Goal: Information Seeking & Learning: Compare options

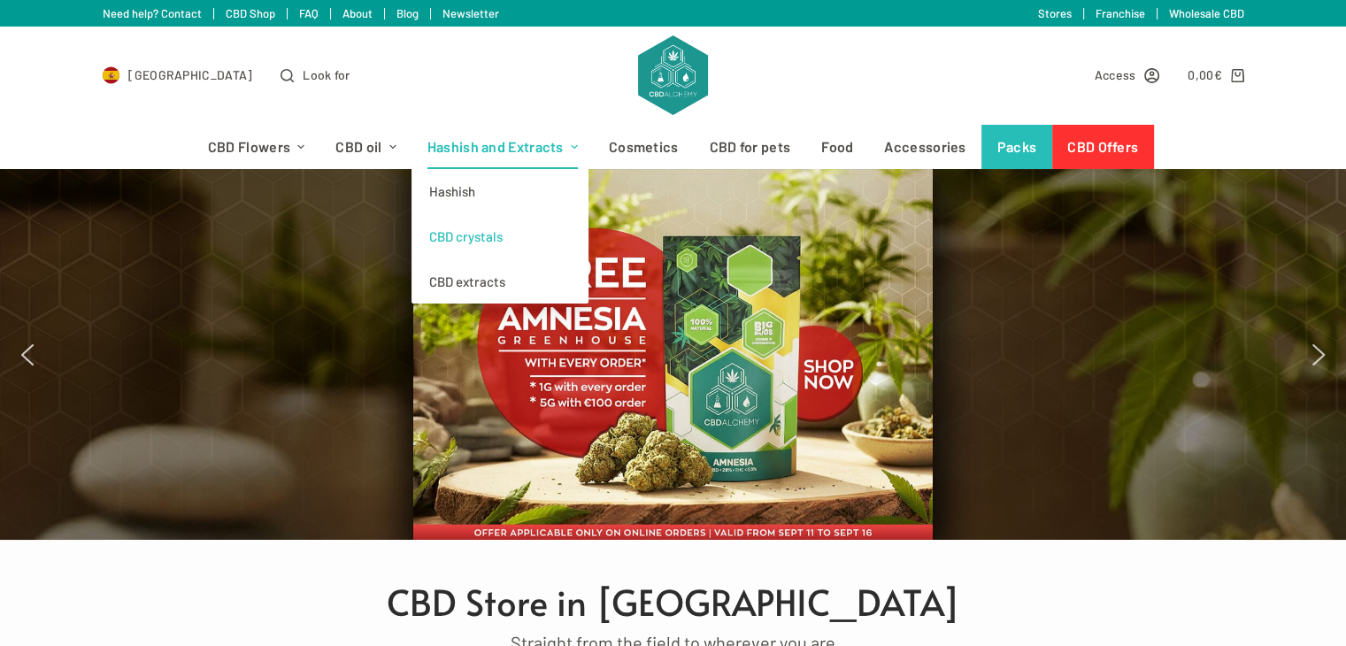
click at [471, 233] on font "CBD crystals" at bounding box center [465, 236] width 73 height 16
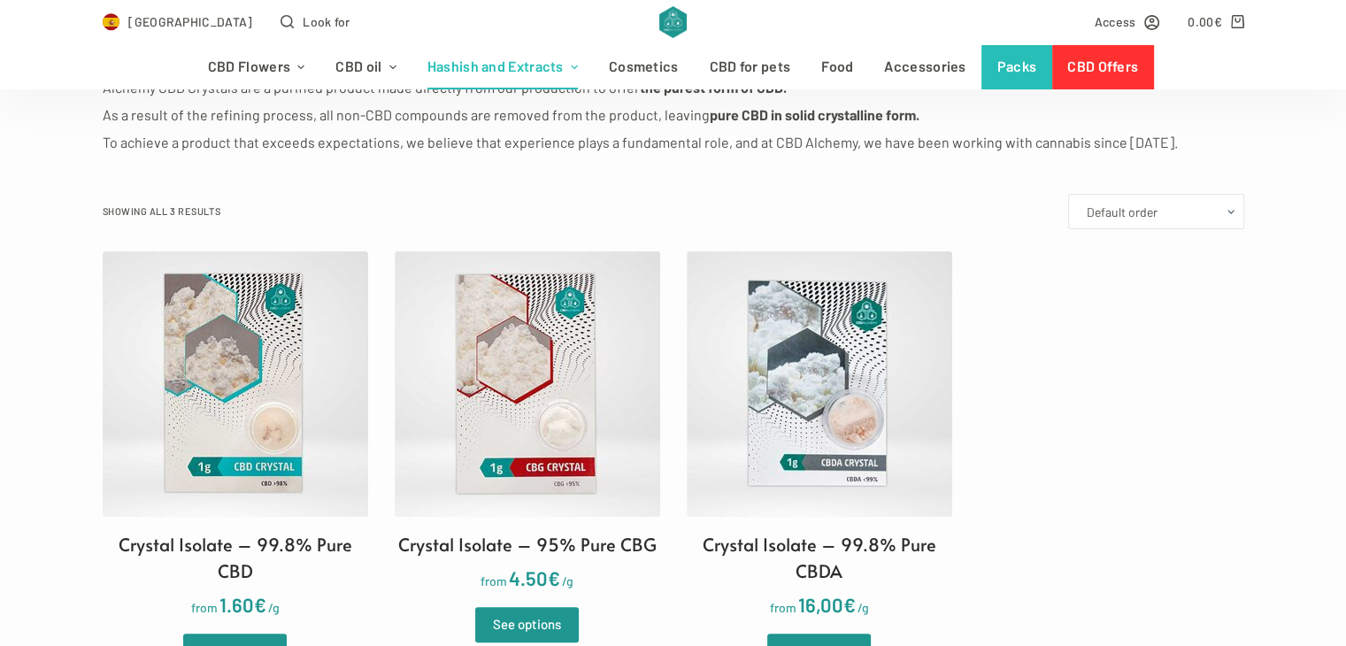
scroll to position [526, 0]
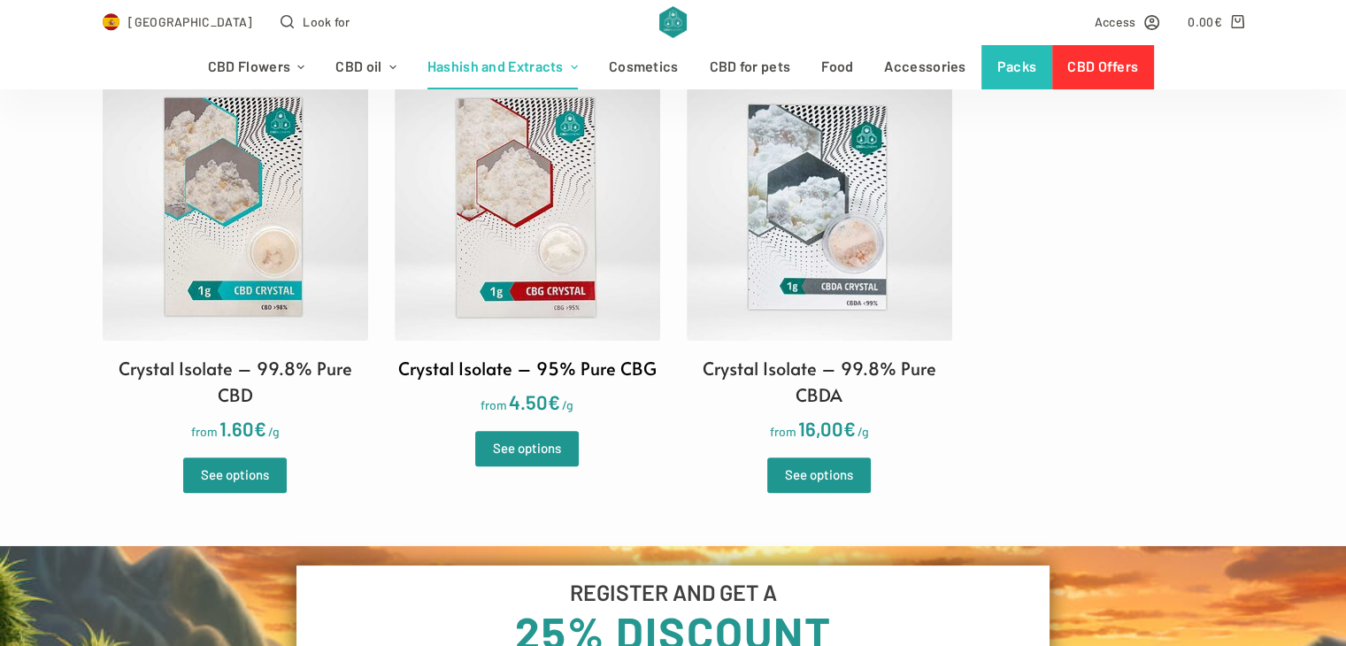
click at [549, 184] on img at bounding box center [527, 207] width 265 height 265
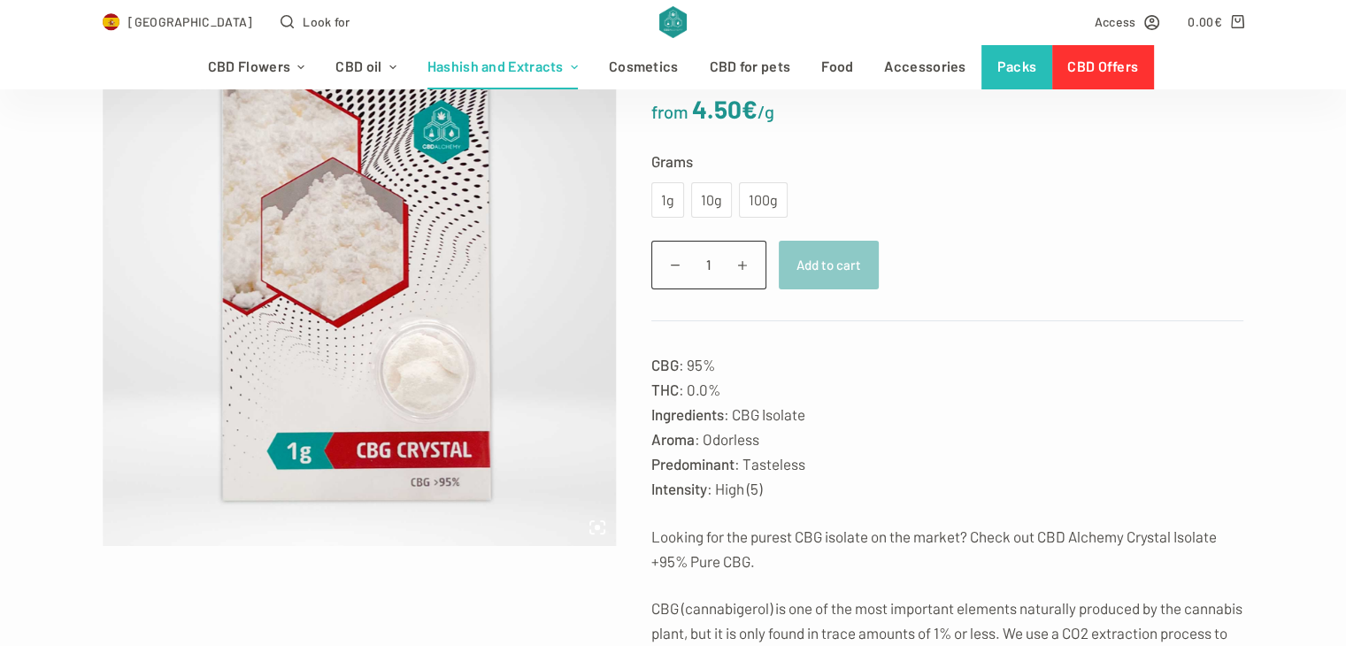
scroll to position [195, 0]
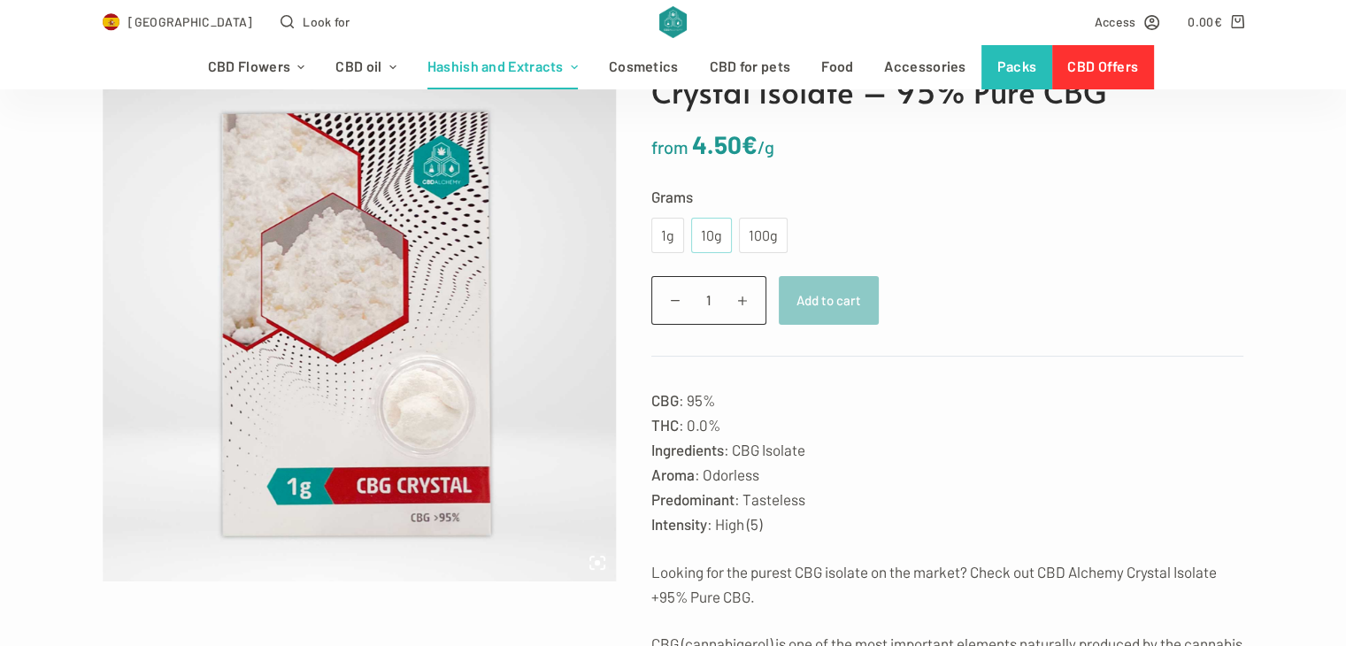
click at [709, 233] on font "10g" at bounding box center [711, 235] width 21 height 17
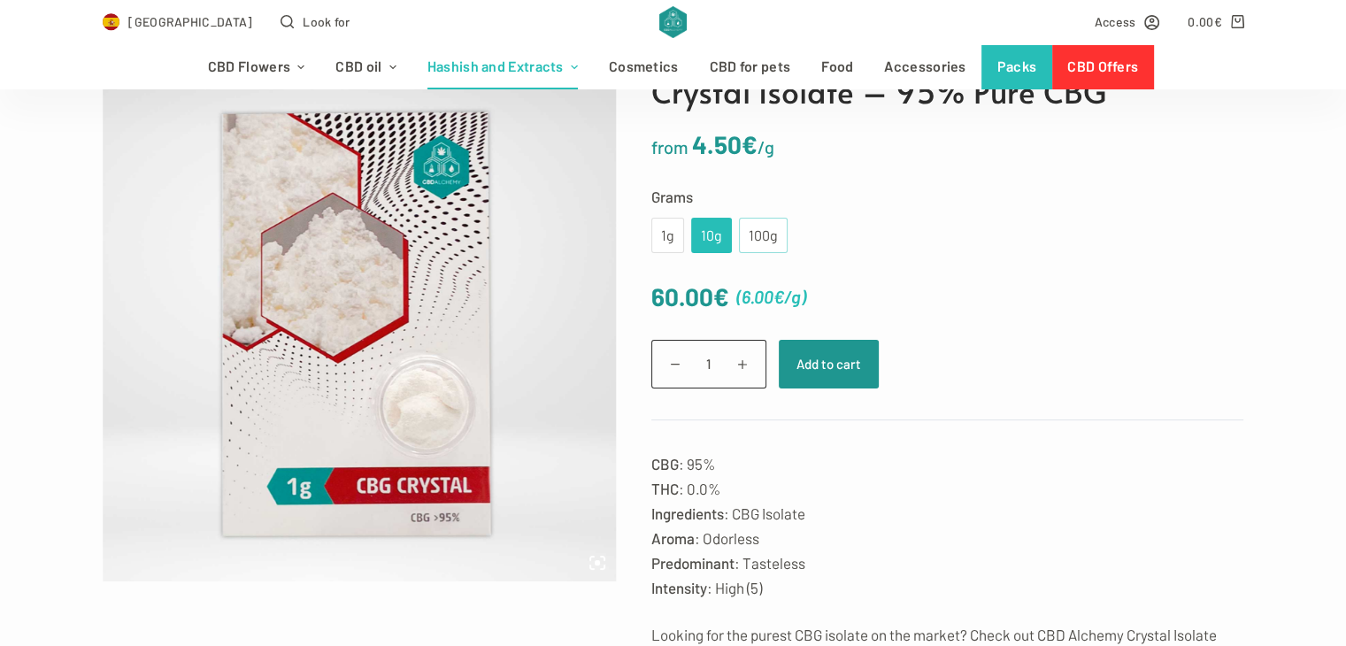
click at [756, 227] on font "100g" at bounding box center [763, 235] width 29 height 17
click at [731, 254] on form "Grams Choose an option 1g 10g 100g 1g 10g 100g Clean € 450.00 ( 4.50 € /g ) Cry…" at bounding box center [947, 301] width 593 height 235
click at [718, 244] on div "10g" at bounding box center [711, 235] width 41 height 35
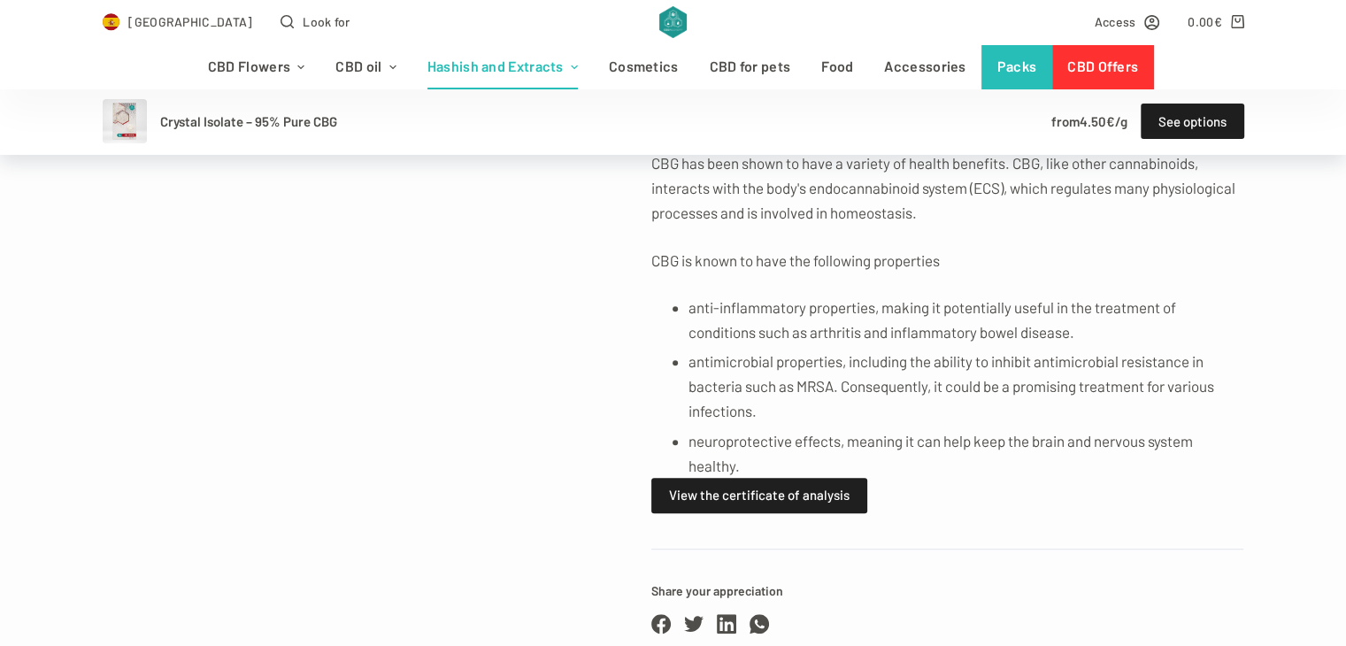
scroll to position [1025, 0]
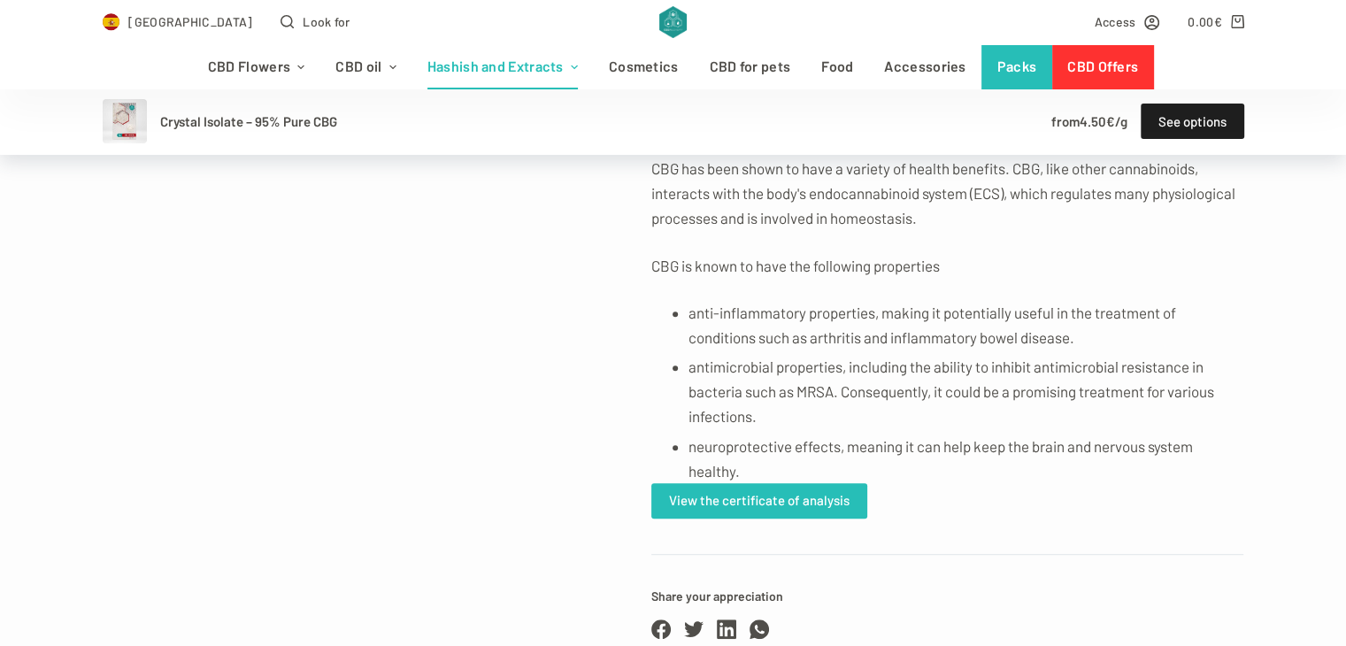
click at [718, 496] on font "View the certificate of analysis" at bounding box center [759, 500] width 180 height 16
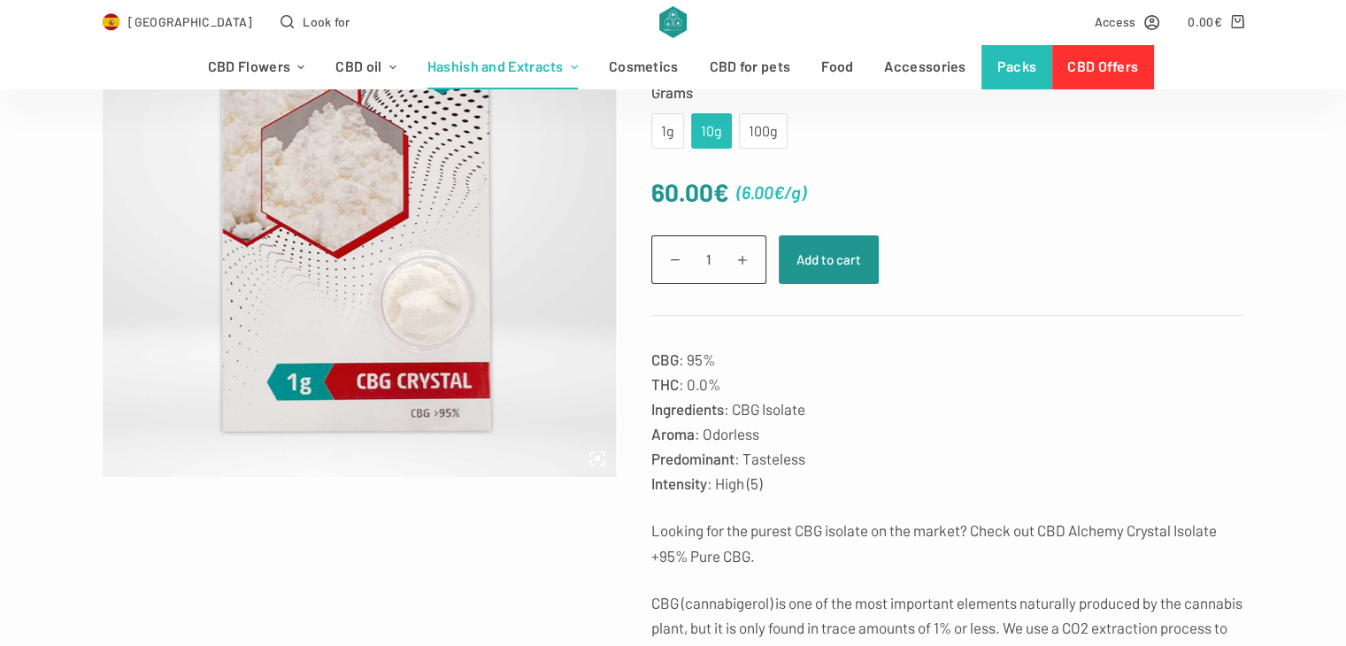
scroll to position [0, 0]
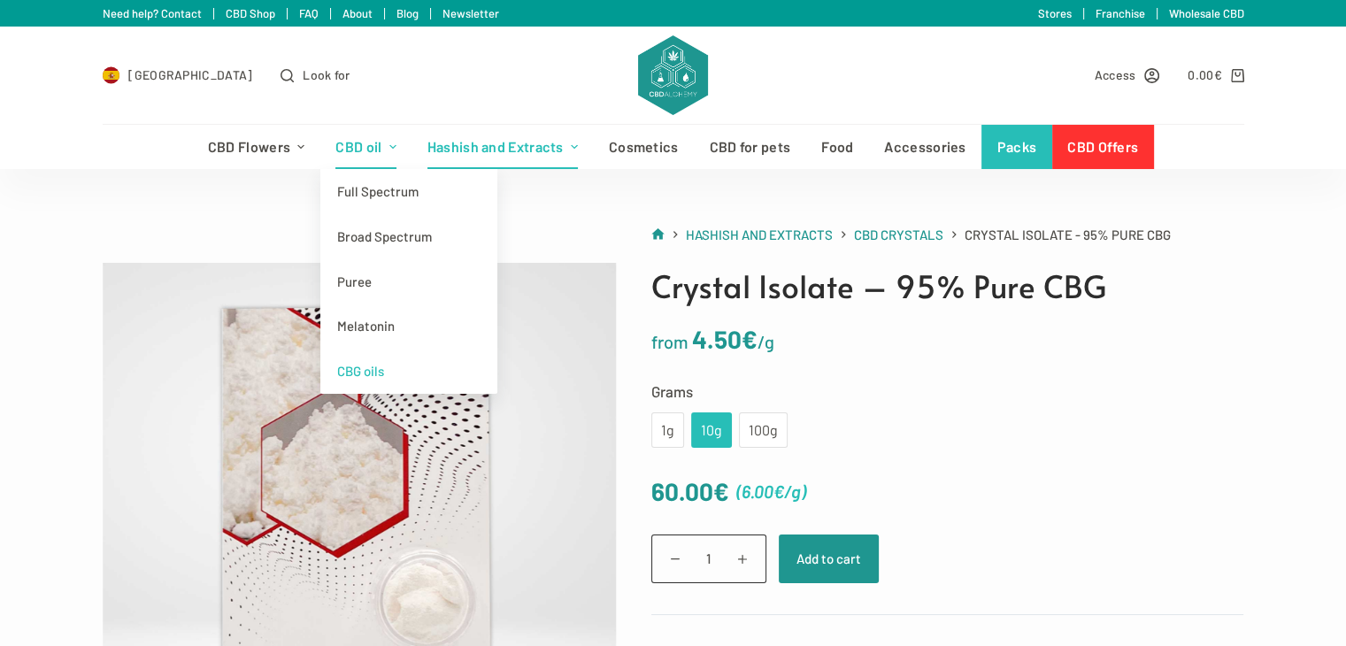
click at [371, 357] on link "CBG oils" at bounding box center [408, 371] width 177 height 45
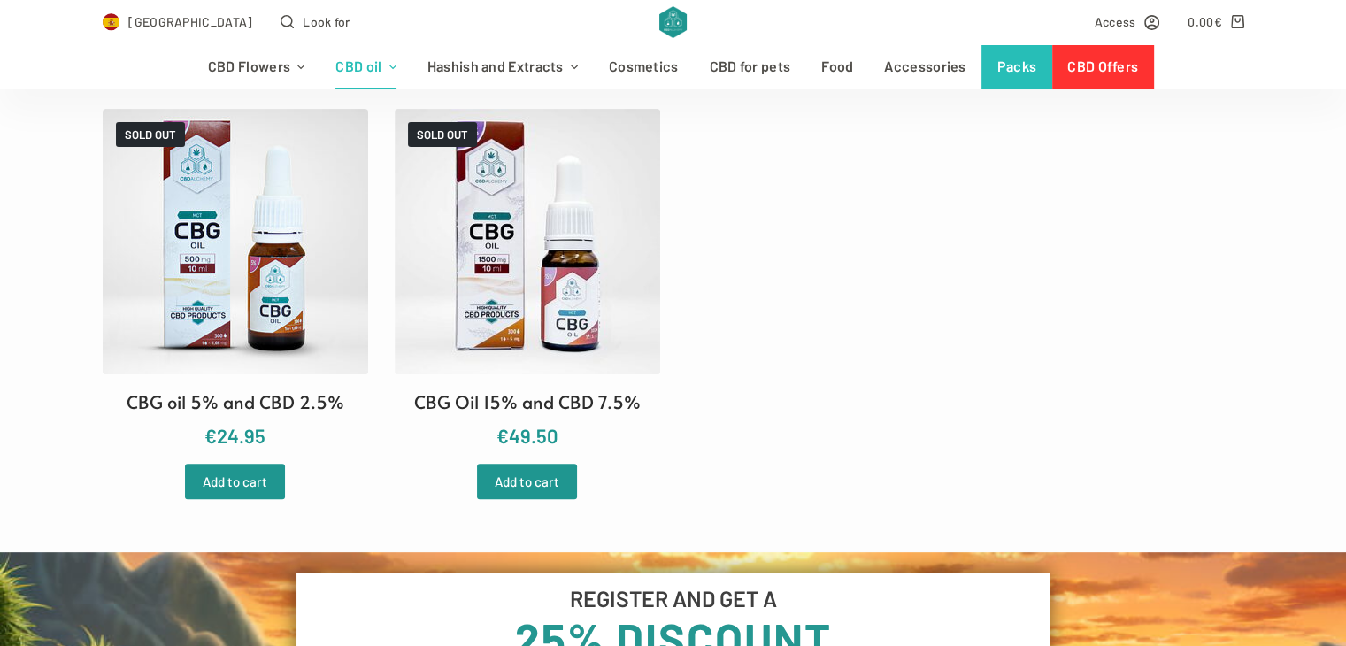
scroll to position [512, 0]
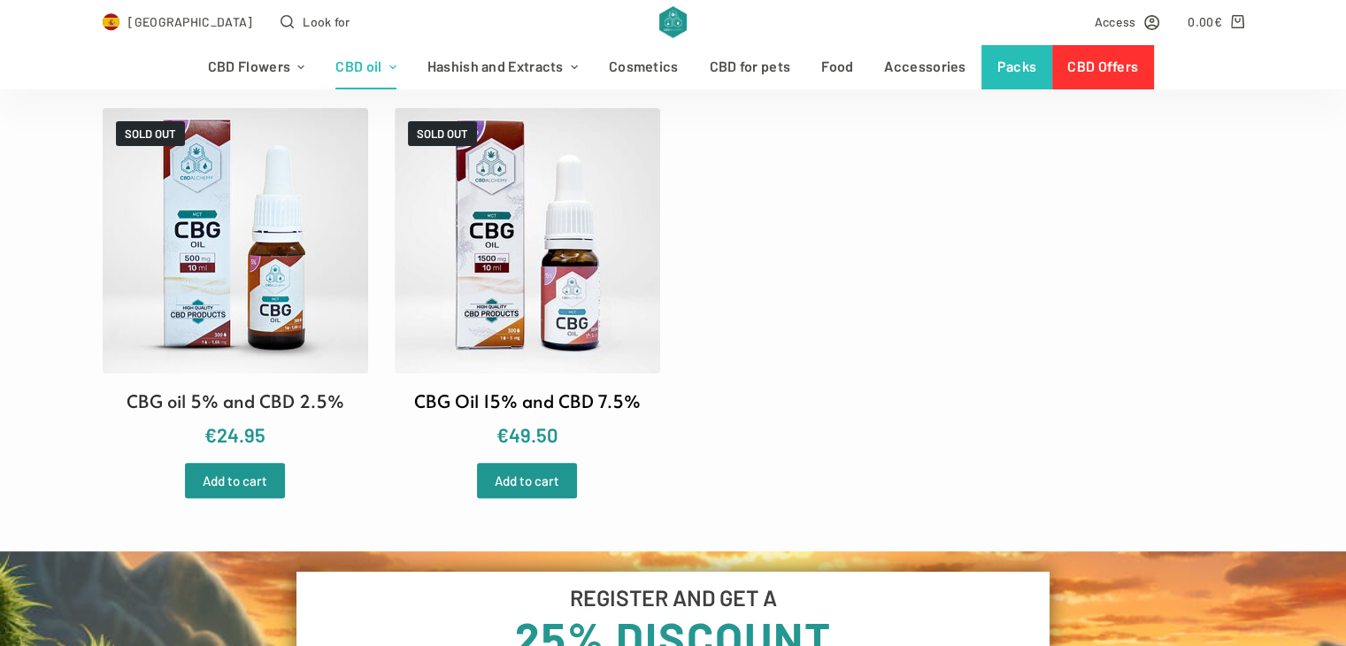
click at [535, 255] on img at bounding box center [527, 240] width 265 height 265
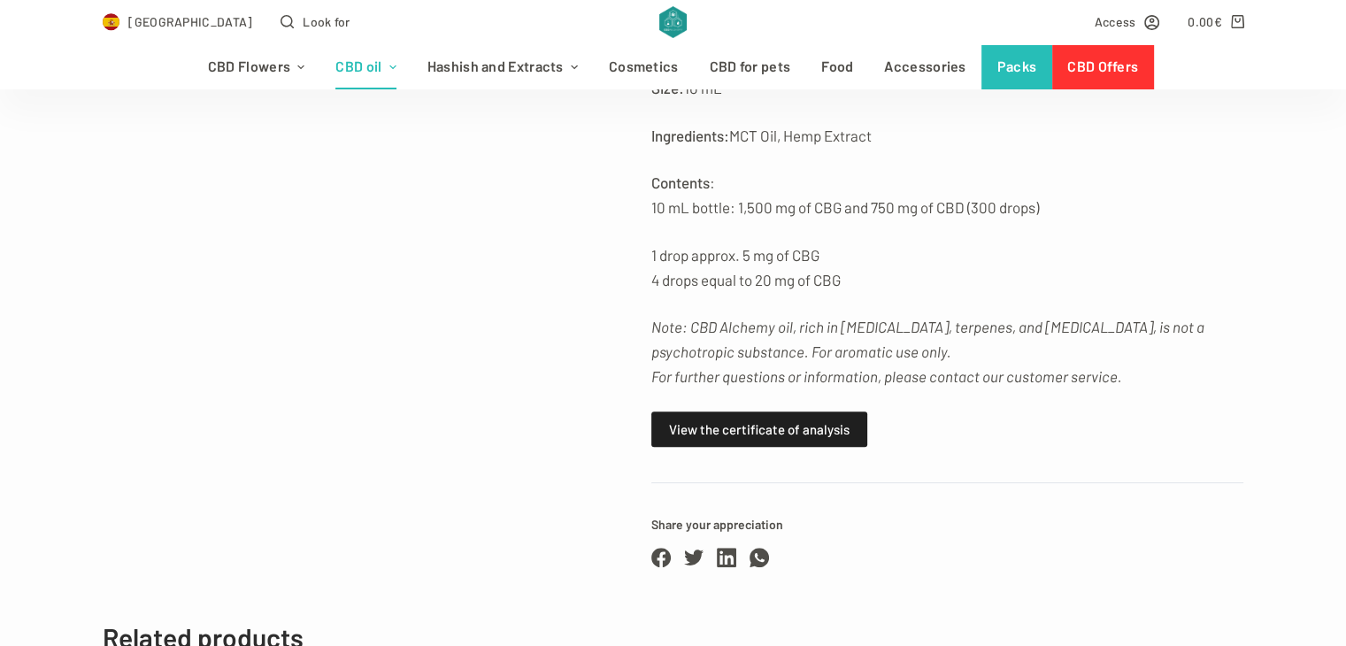
scroll to position [724, 0]
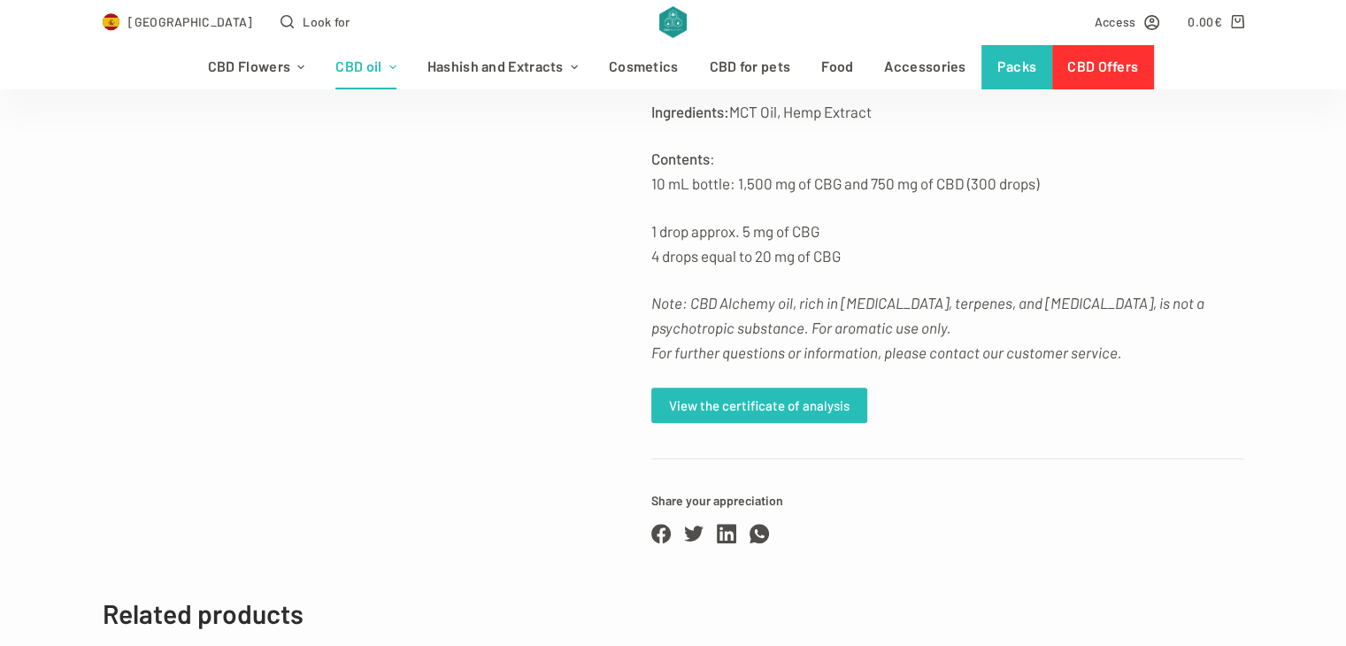
click at [726, 395] on font "View the certificate of analysis" at bounding box center [759, 406] width 180 height 22
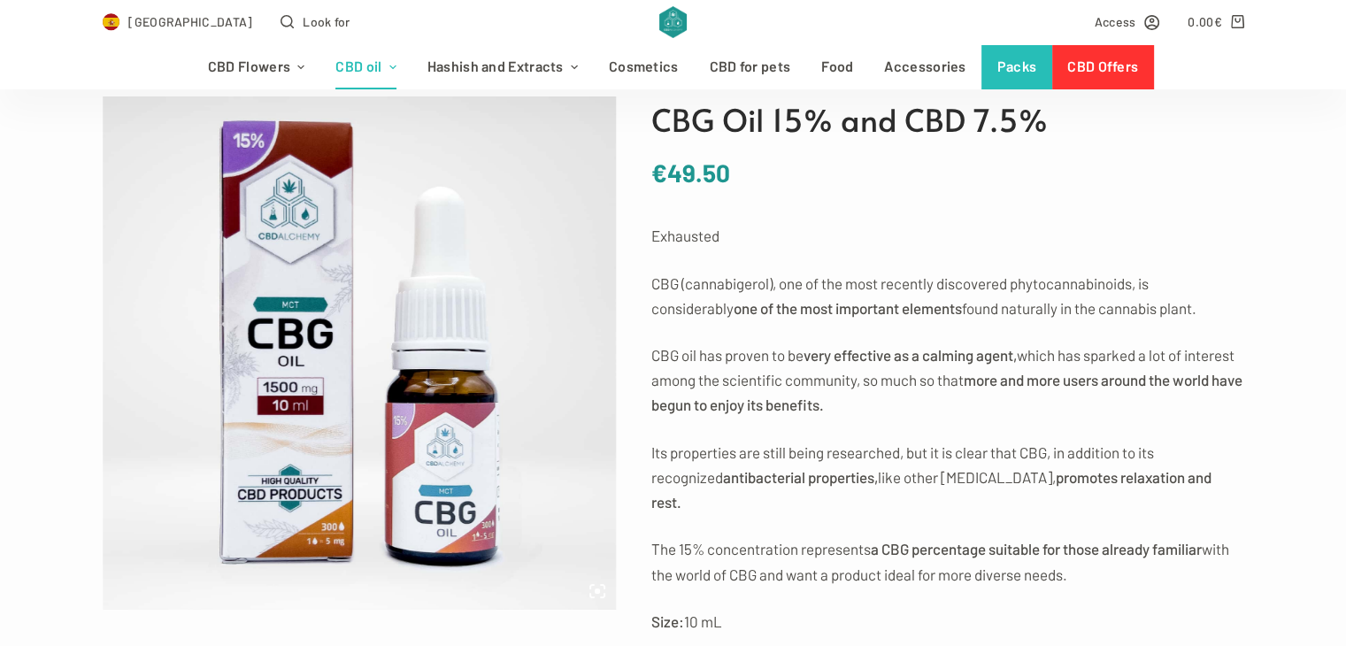
scroll to position [127, 0]
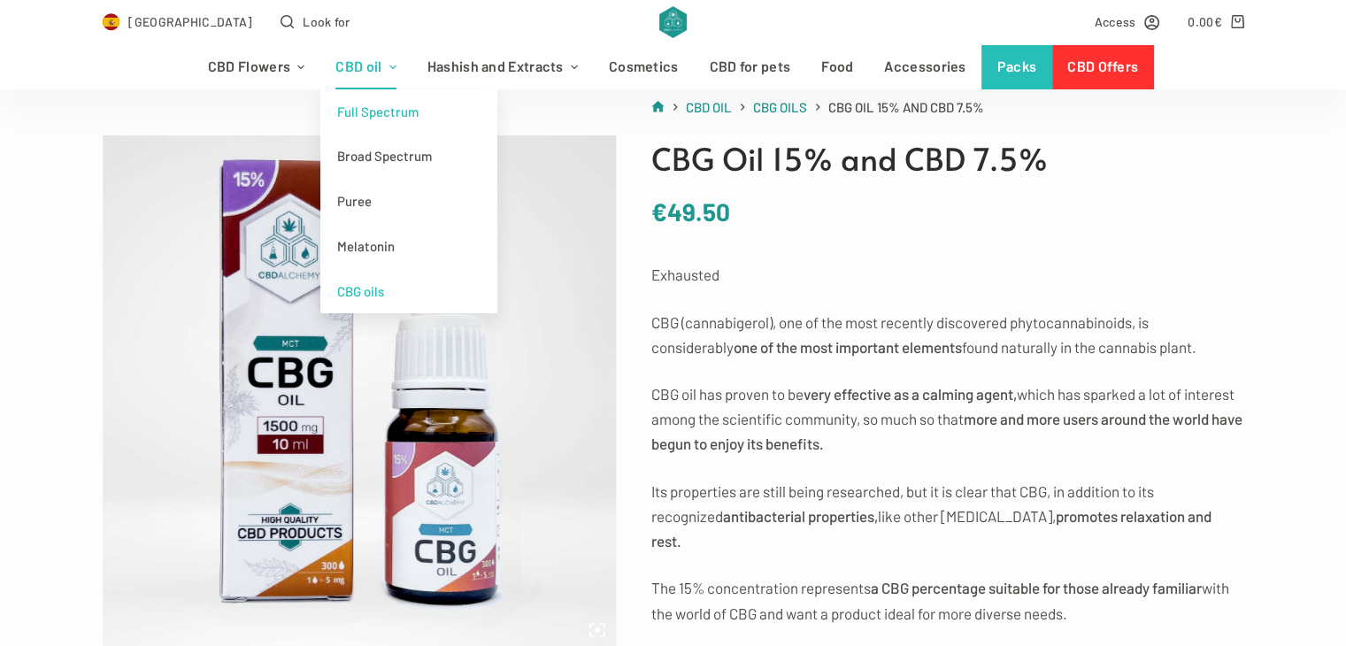
click at [372, 110] on font "Full Spectrum" at bounding box center [377, 112] width 81 height 16
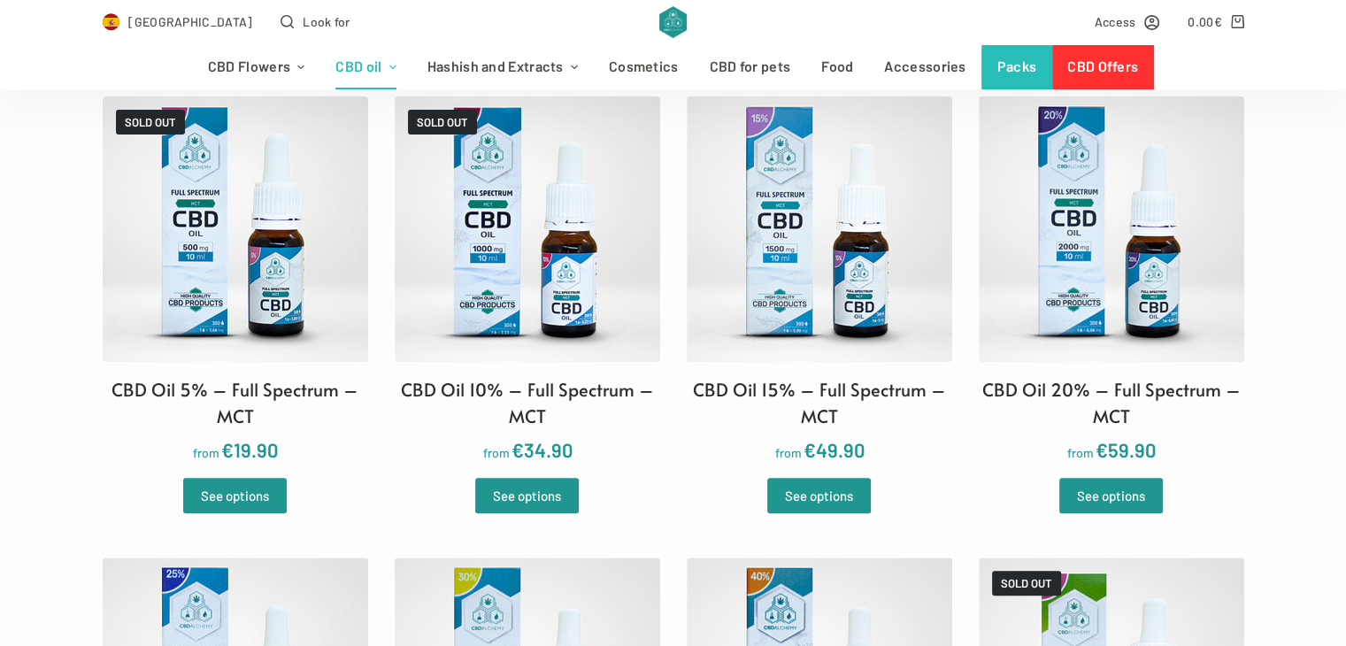
scroll to position [478, 0]
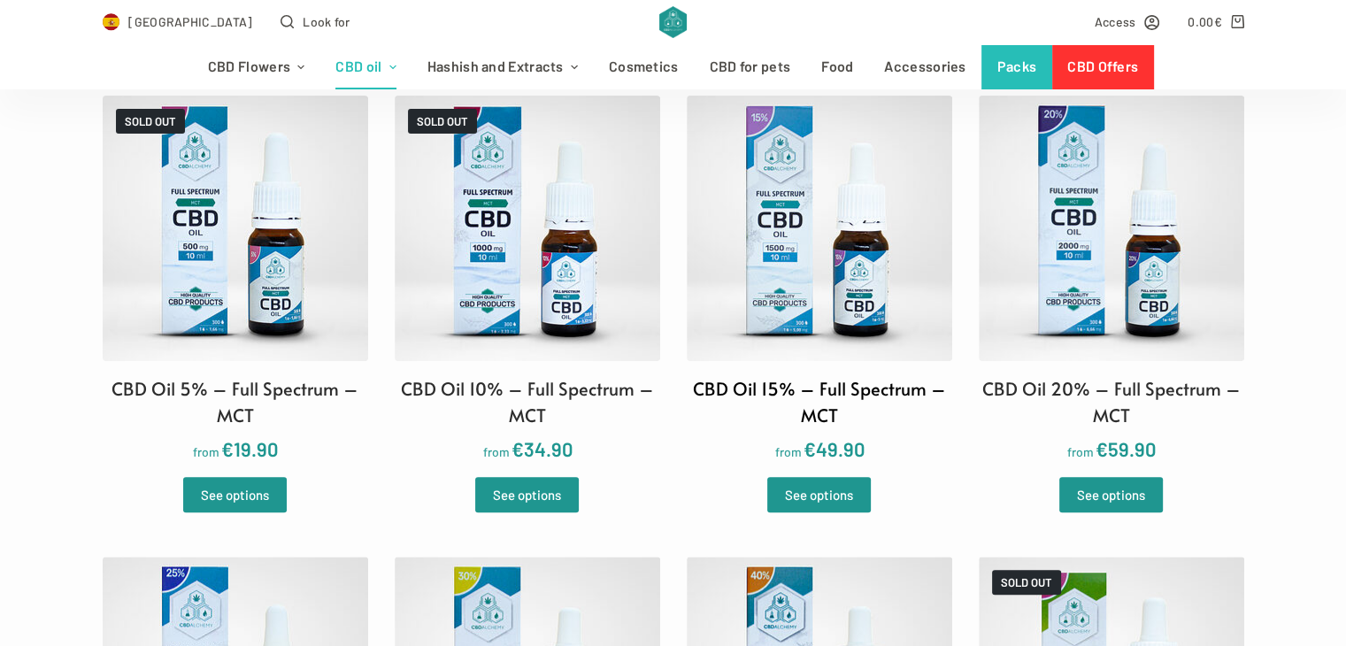
click at [823, 190] on img at bounding box center [819, 228] width 265 height 265
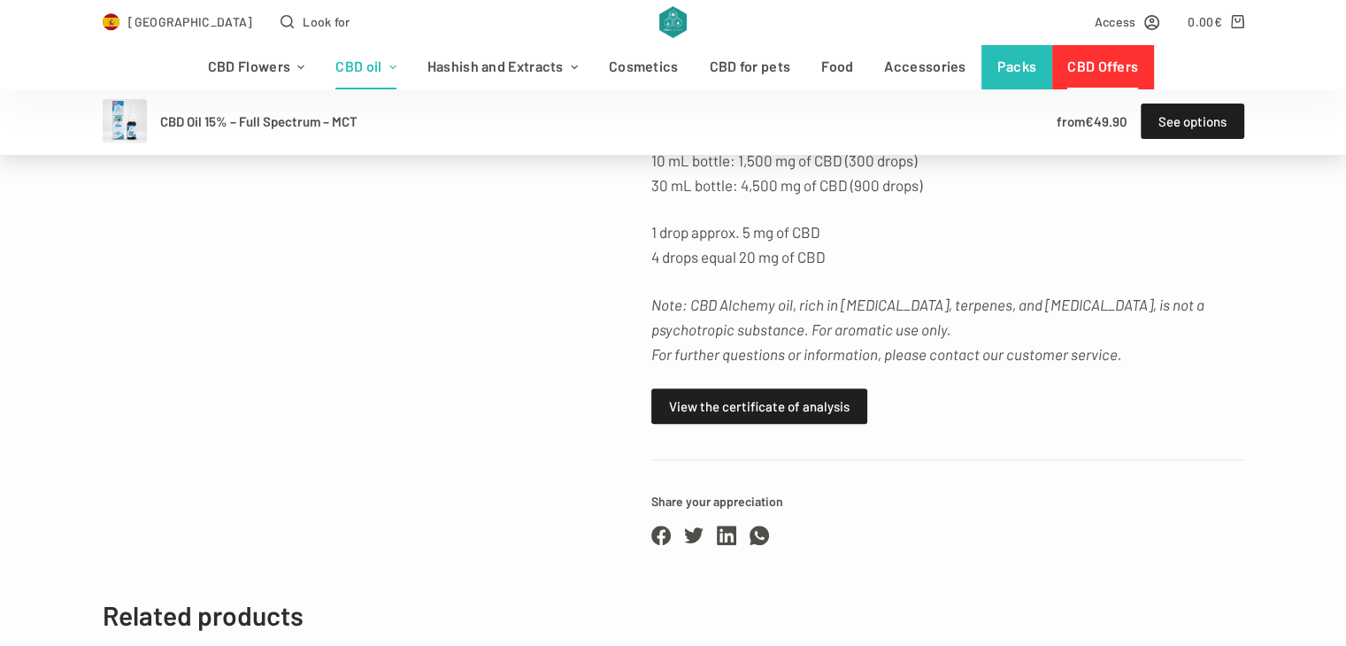
scroll to position [800, 0]
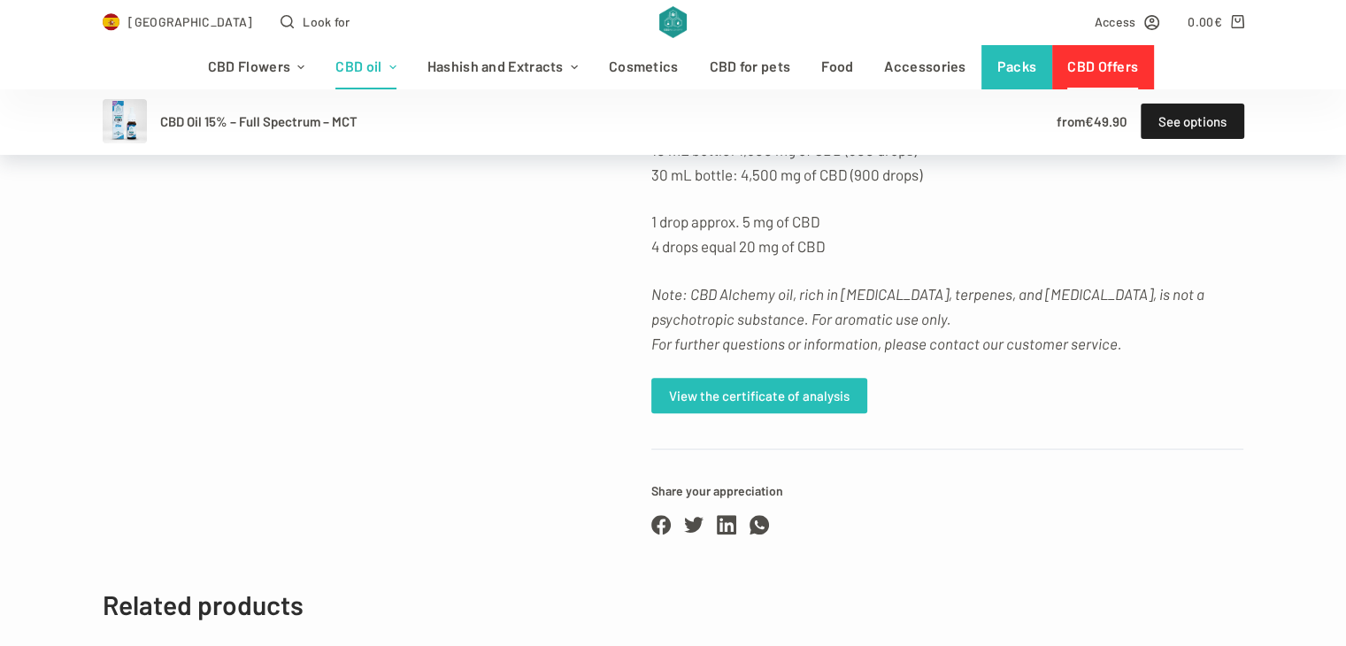
click at [693, 388] on font "View the certificate of analysis" at bounding box center [759, 396] width 180 height 16
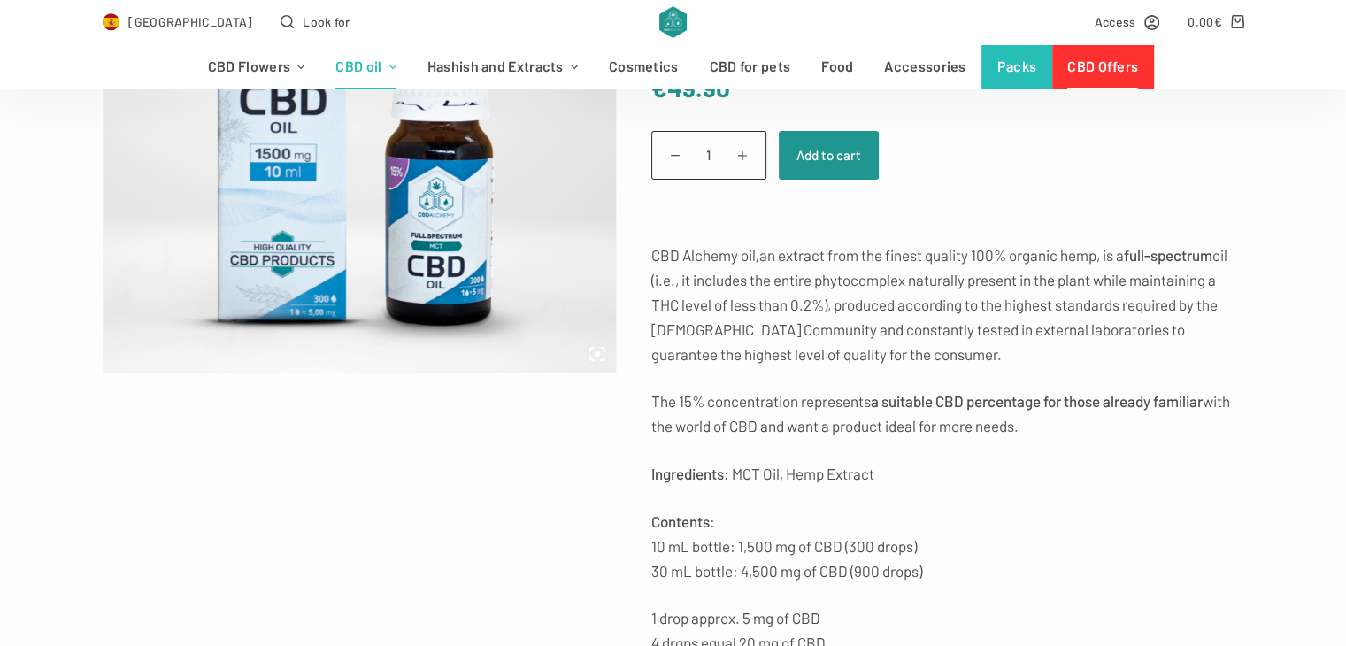
scroll to position [0, 0]
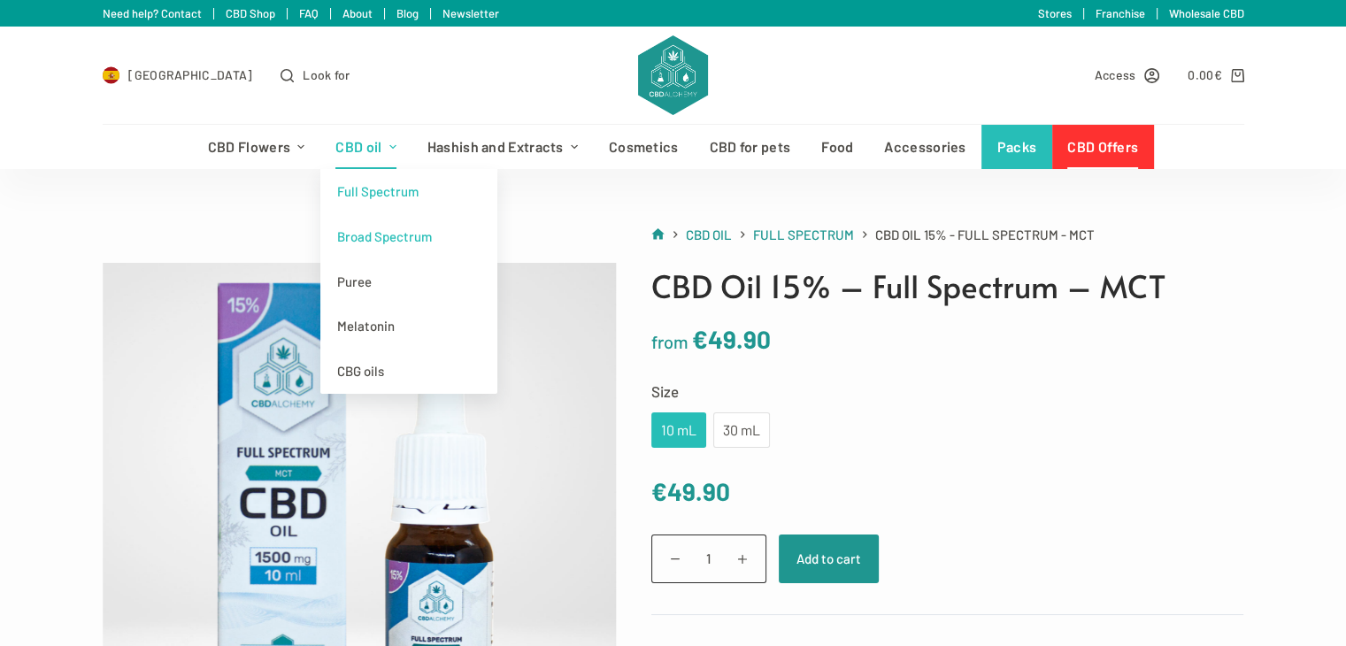
click at [379, 234] on font "Broad Spectrum" at bounding box center [384, 236] width 95 height 16
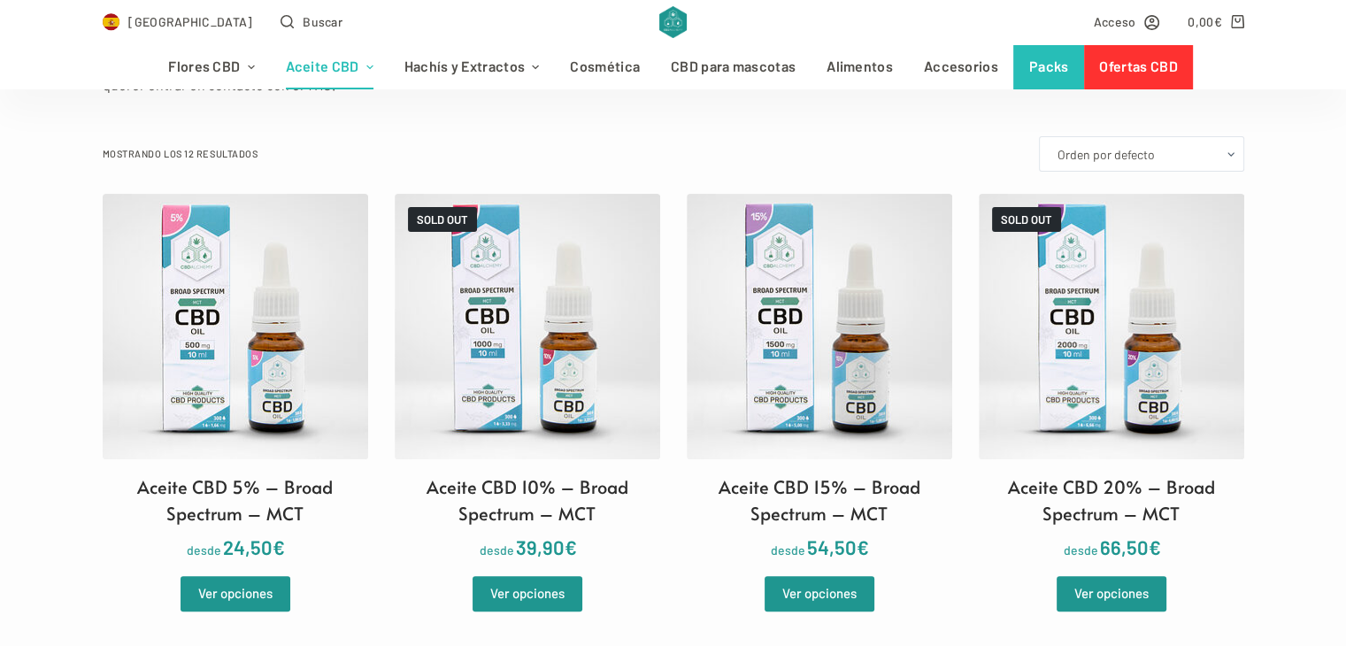
scroll to position [449, 0]
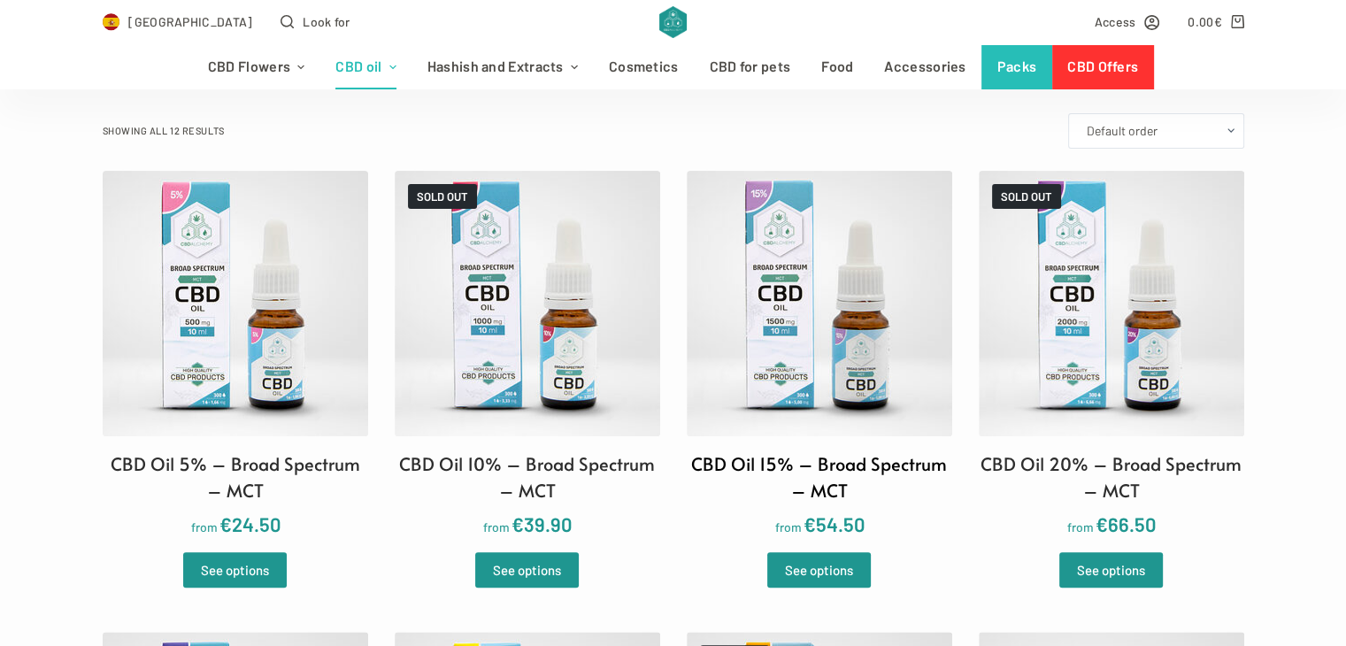
click at [752, 293] on img at bounding box center [819, 303] width 265 height 265
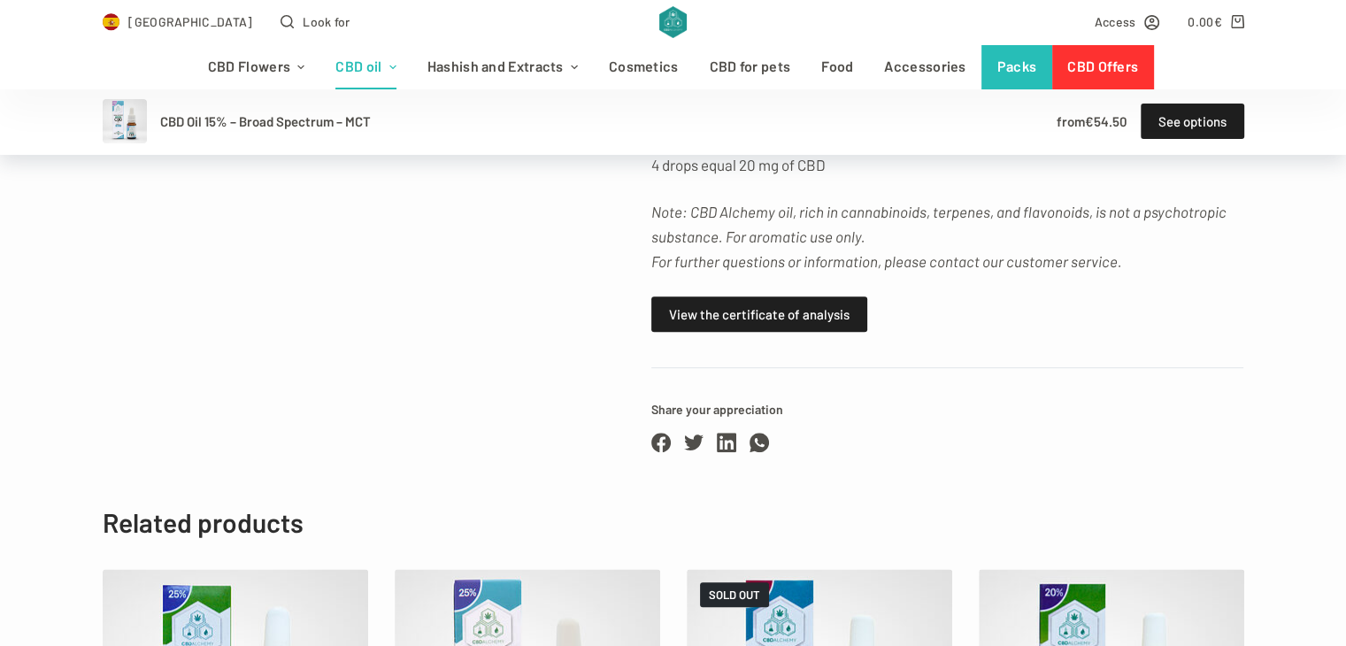
scroll to position [938, 0]
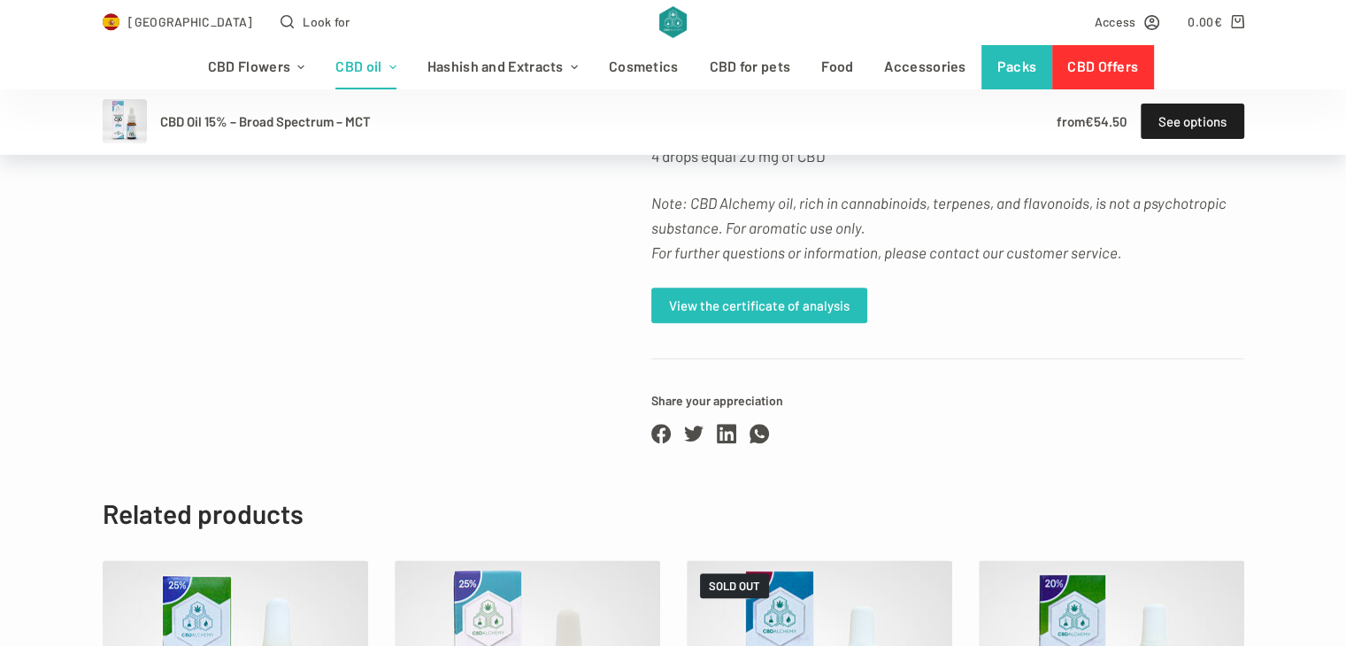
click at [697, 316] on link "View the certificate of analysis" at bounding box center [759, 305] width 216 height 35
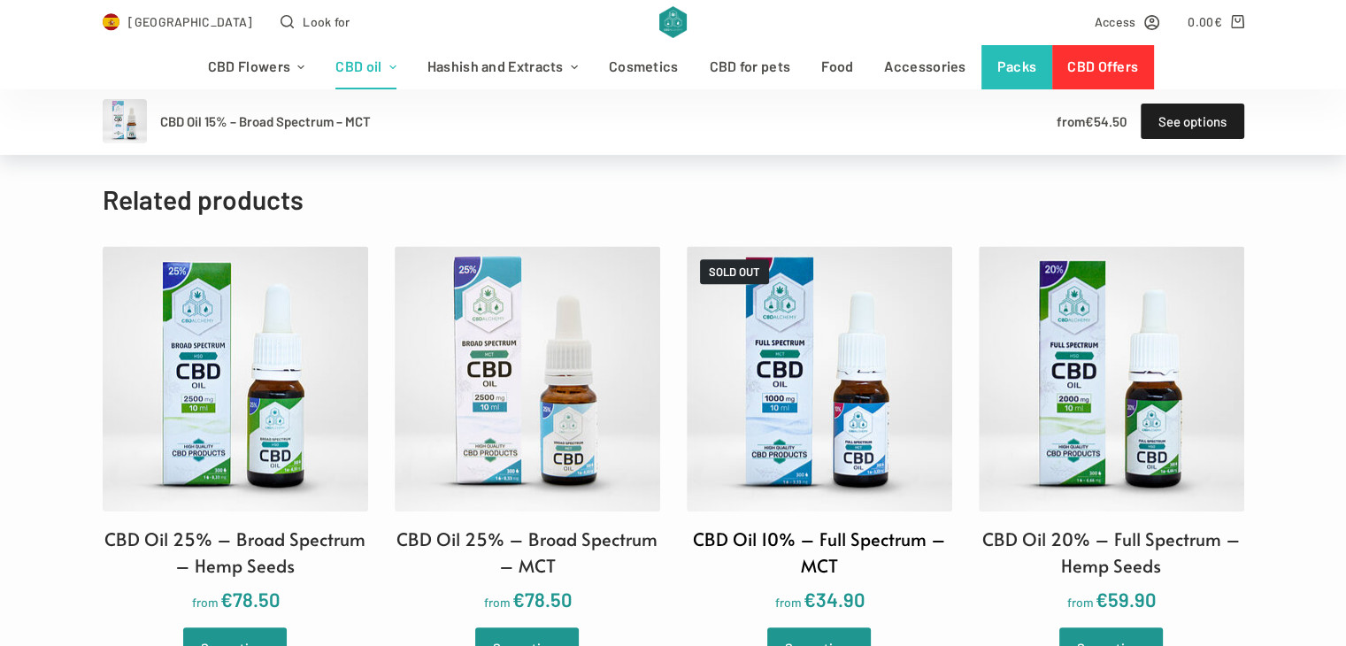
scroll to position [1253, 0]
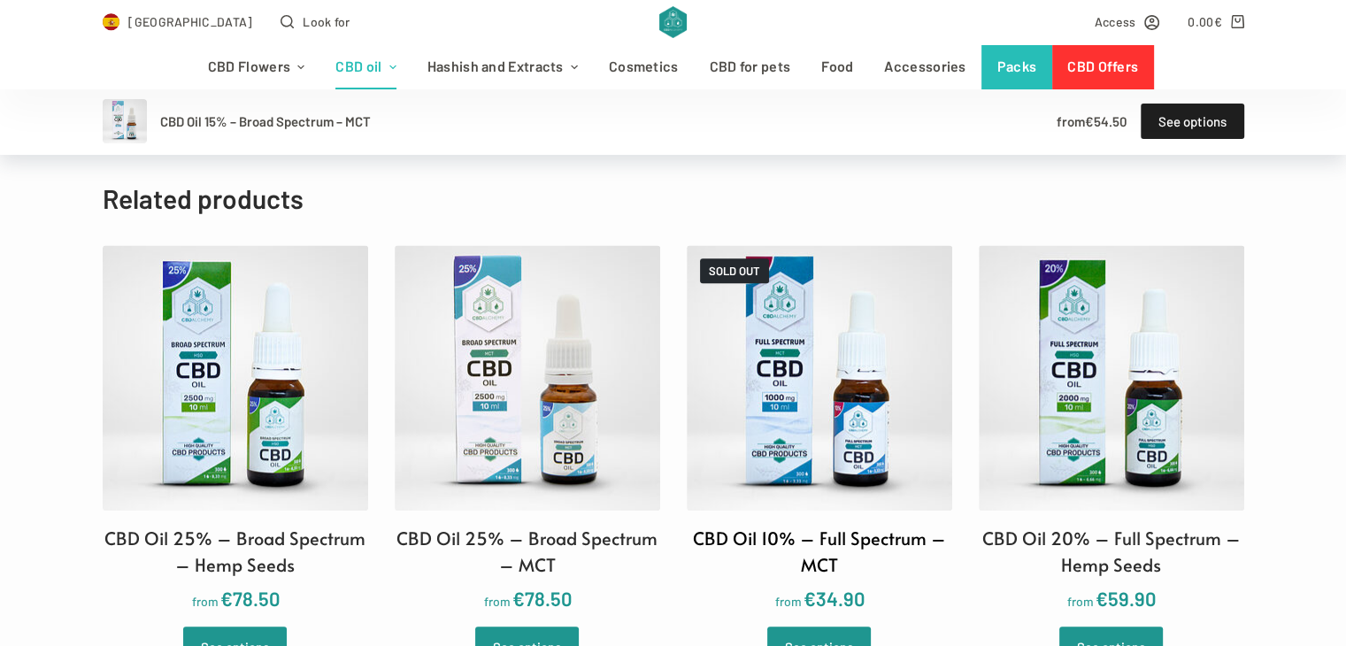
click at [848, 367] on img at bounding box center [819, 377] width 265 height 265
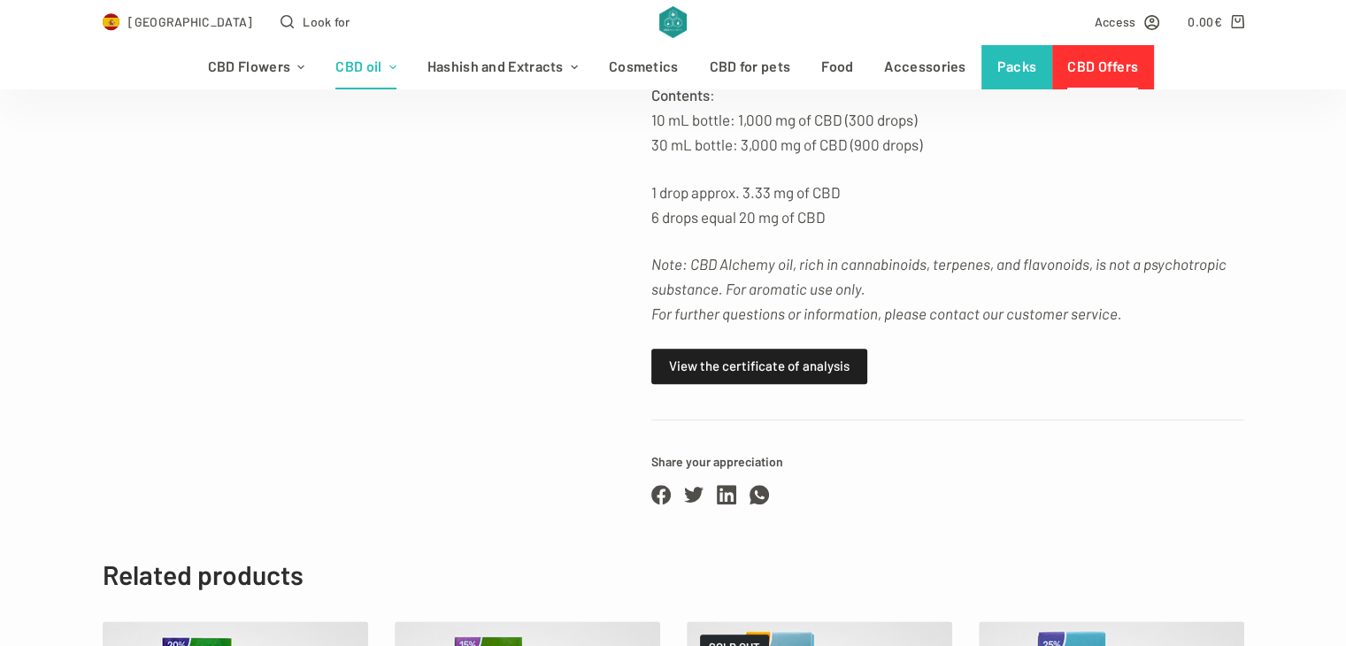
scroll to position [853, 0]
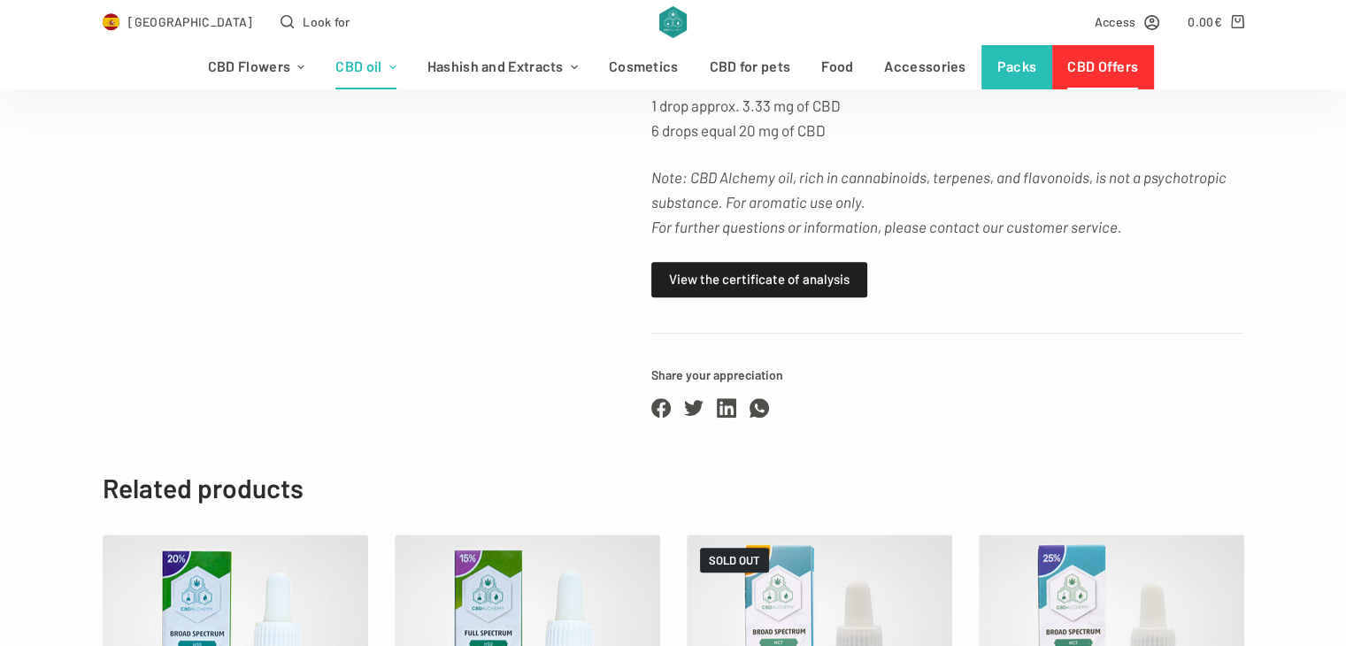
click at [746, 274] on font "View the certificate of analysis" at bounding box center [759, 279] width 180 height 16
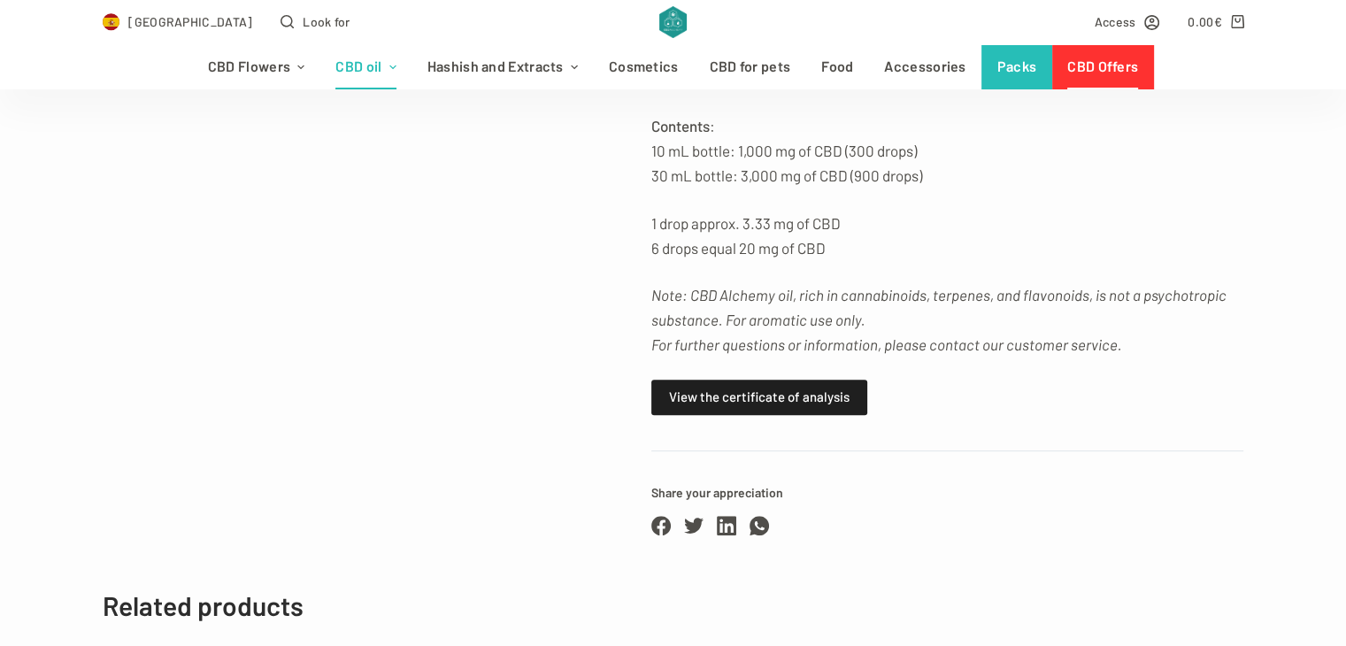
scroll to position [733, 0]
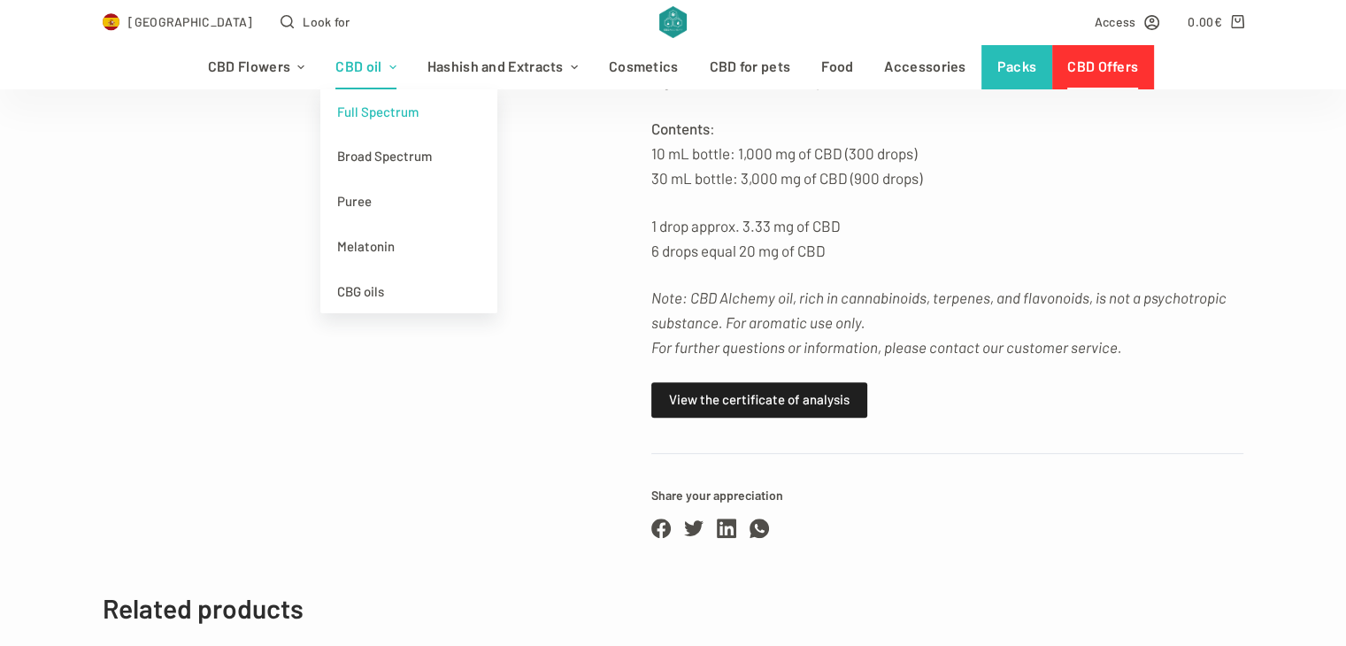
click at [396, 119] on font "Full Spectrum" at bounding box center [377, 112] width 81 height 22
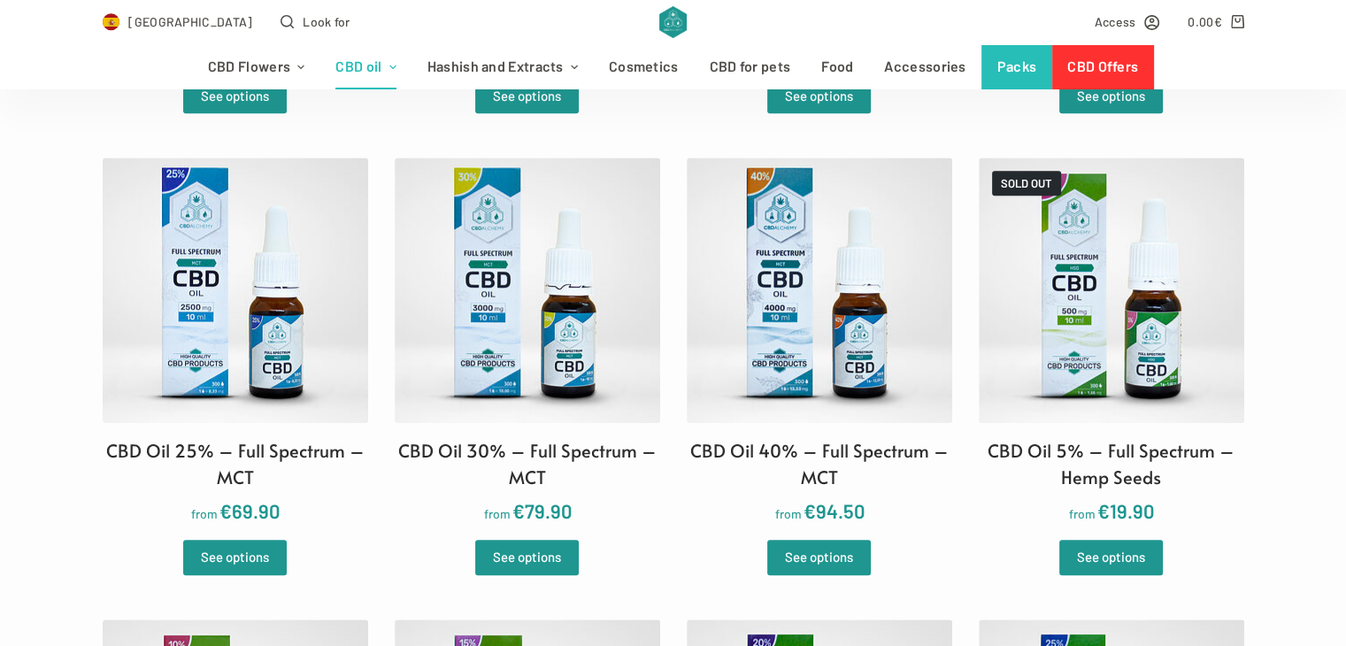
scroll to position [876, 0]
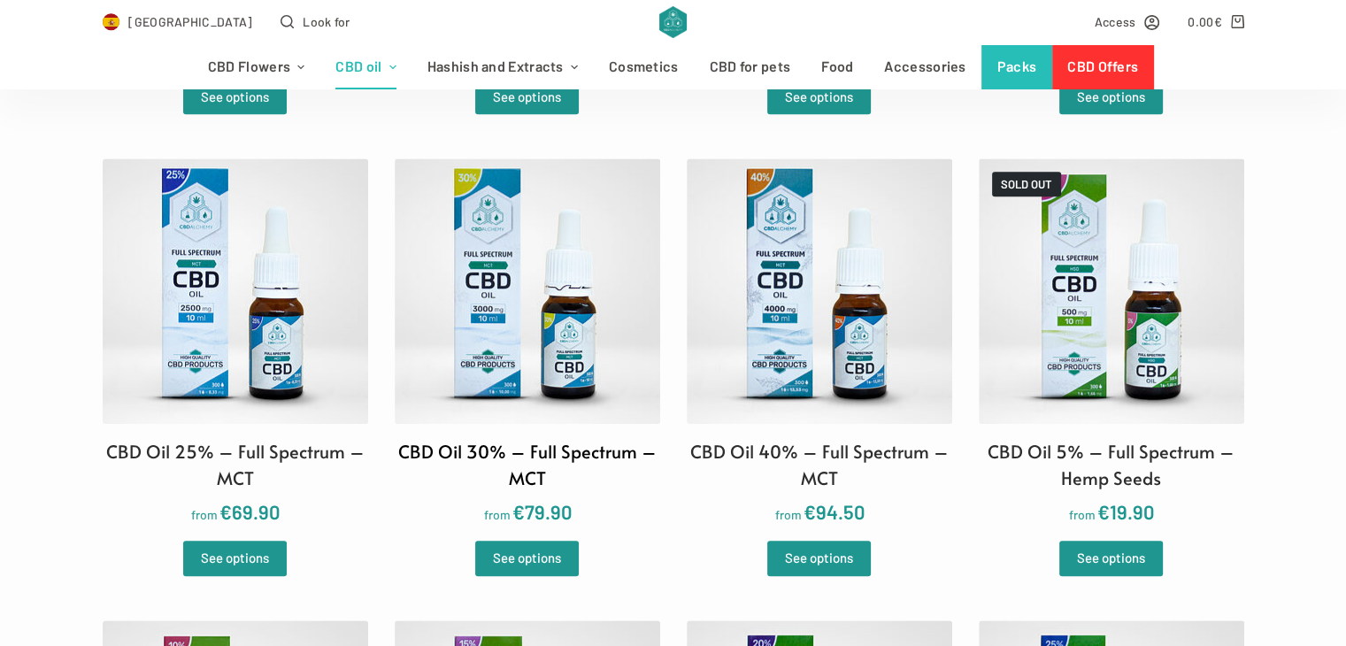
click at [563, 283] on img at bounding box center [527, 290] width 265 height 265
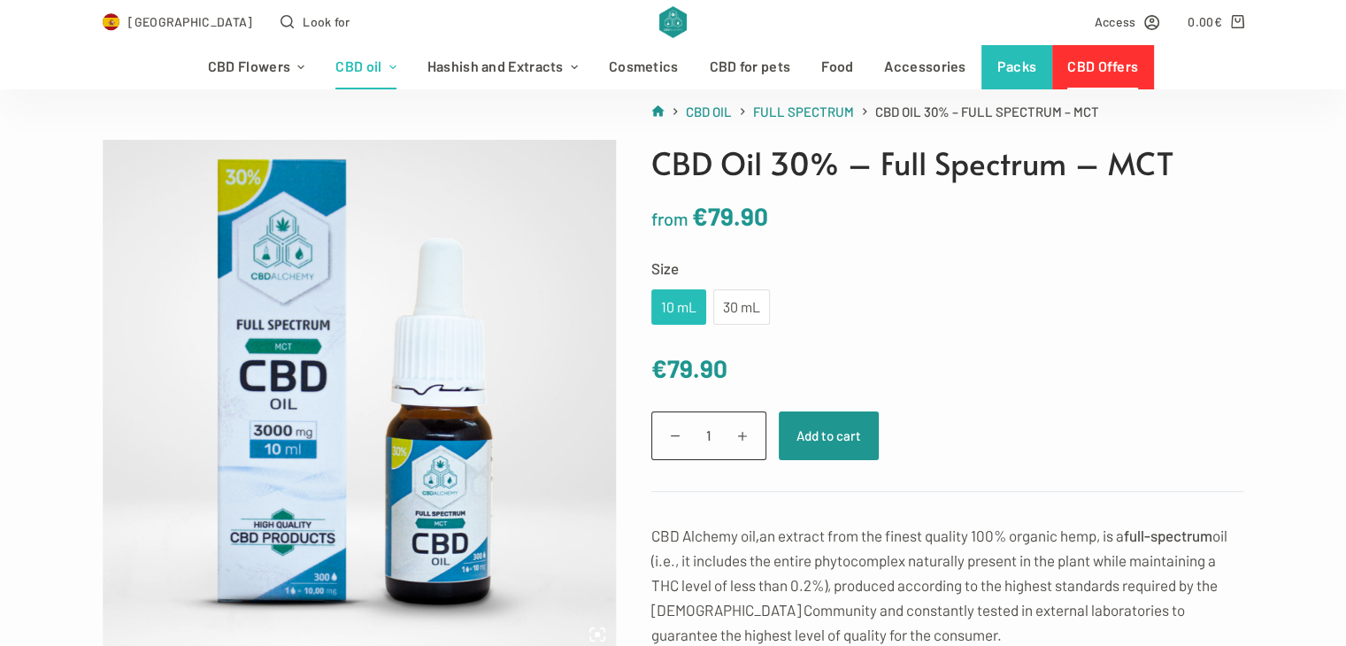
scroll to position [124, 0]
click at [747, 319] on div "30 mL" at bounding box center [741, 305] width 57 height 35
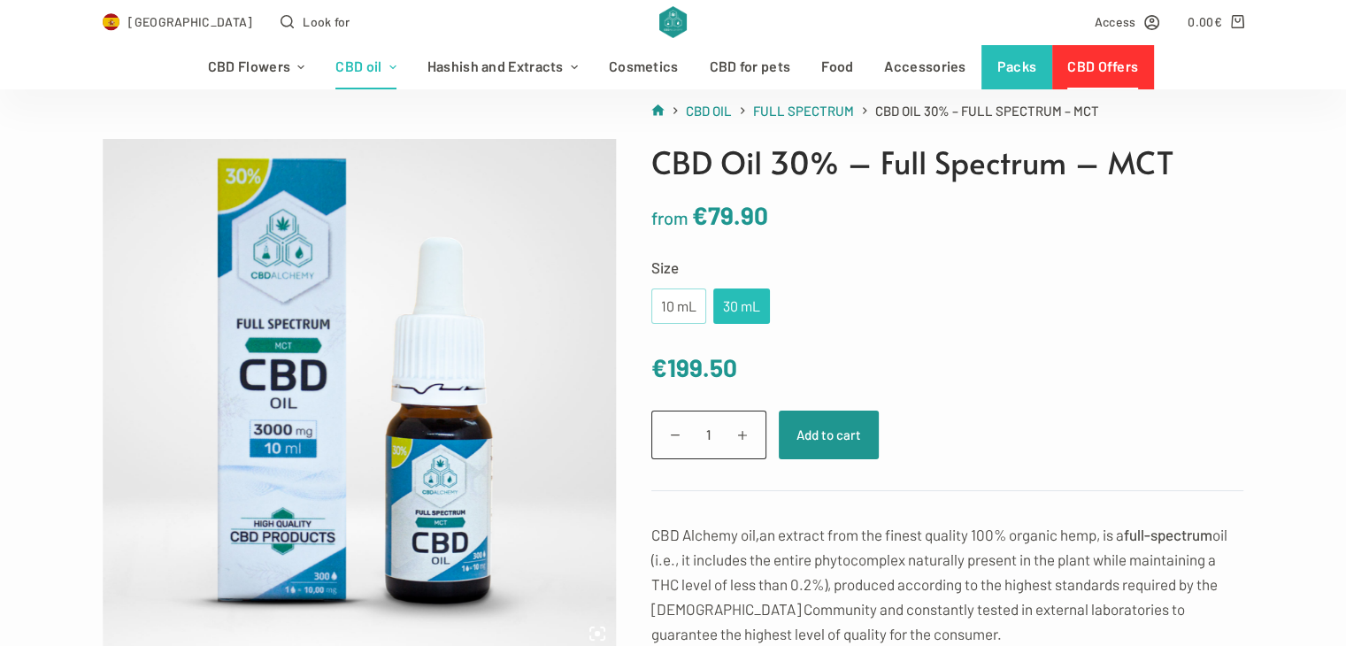
click at [676, 309] on font "10 mL" at bounding box center [678, 305] width 35 height 17
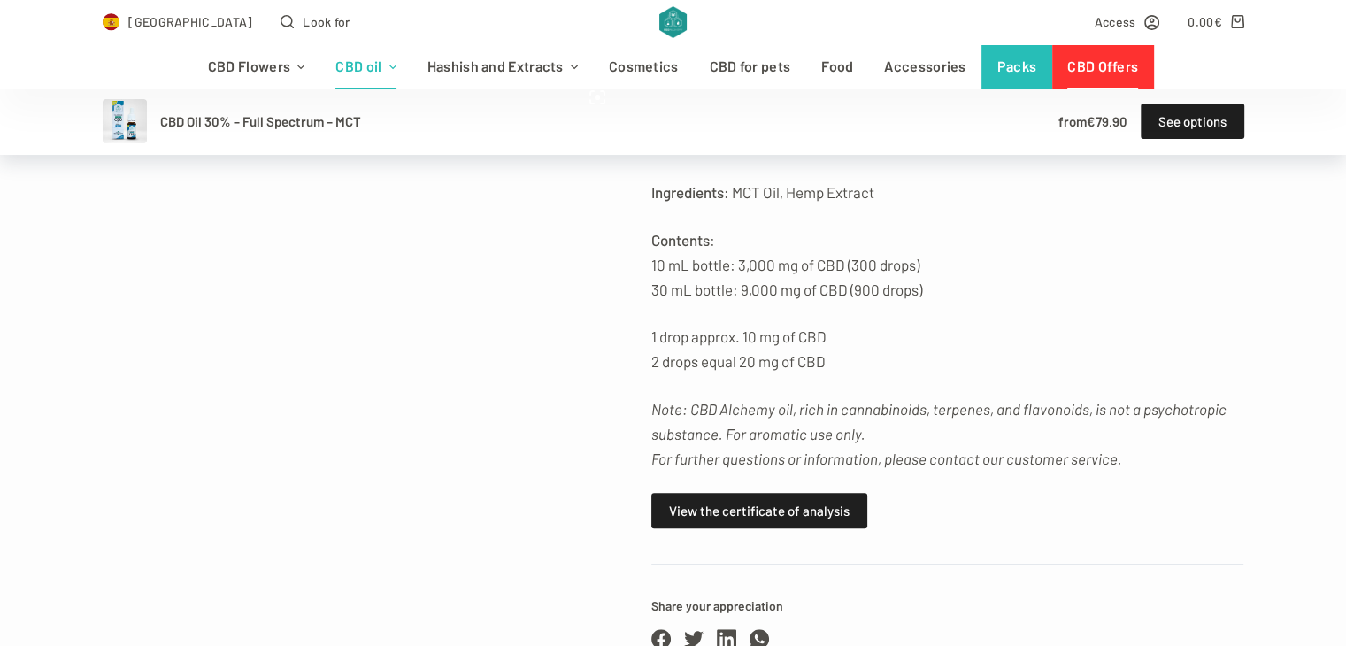
scroll to position [696, 0]
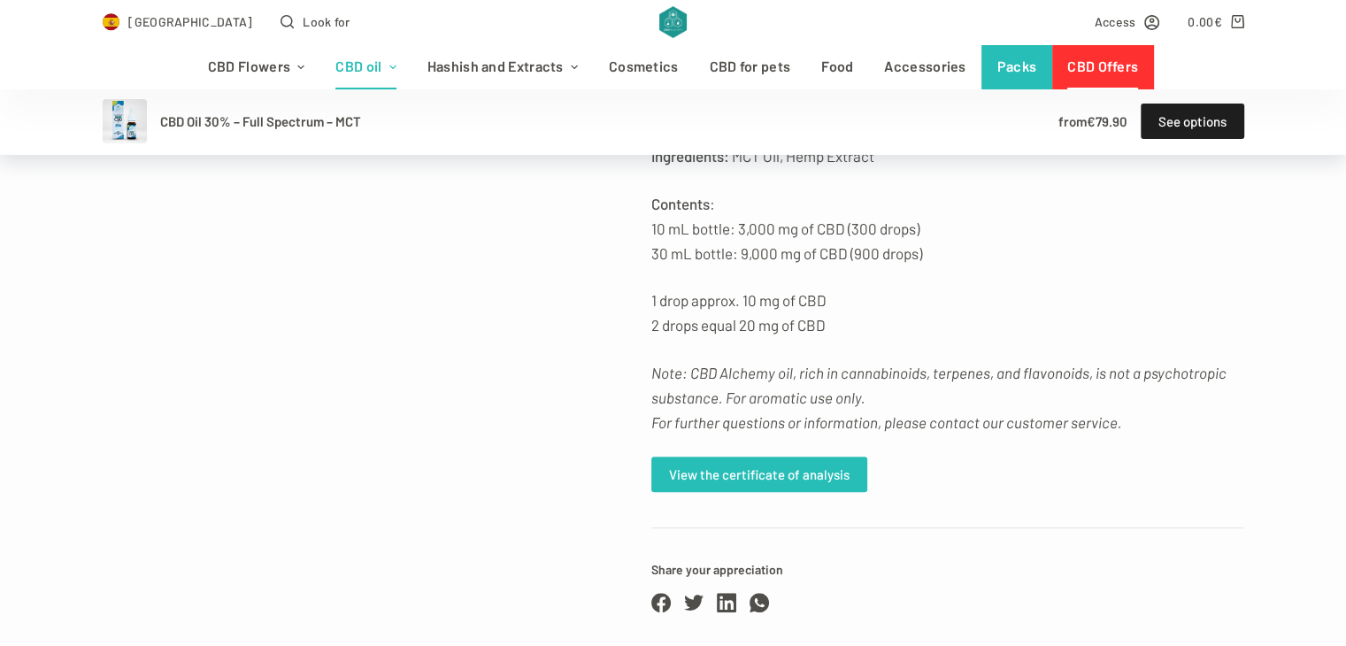
click at [750, 482] on font "View the certificate of analysis" at bounding box center [759, 474] width 180 height 16
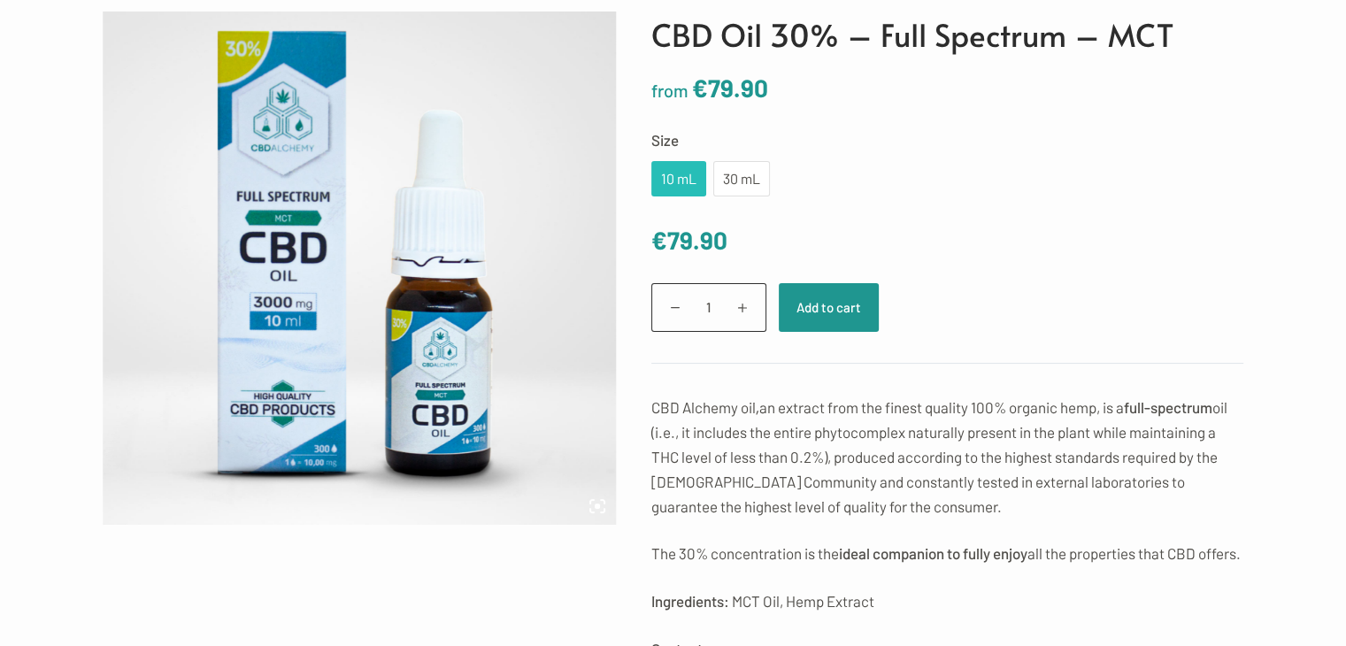
scroll to position [0, 0]
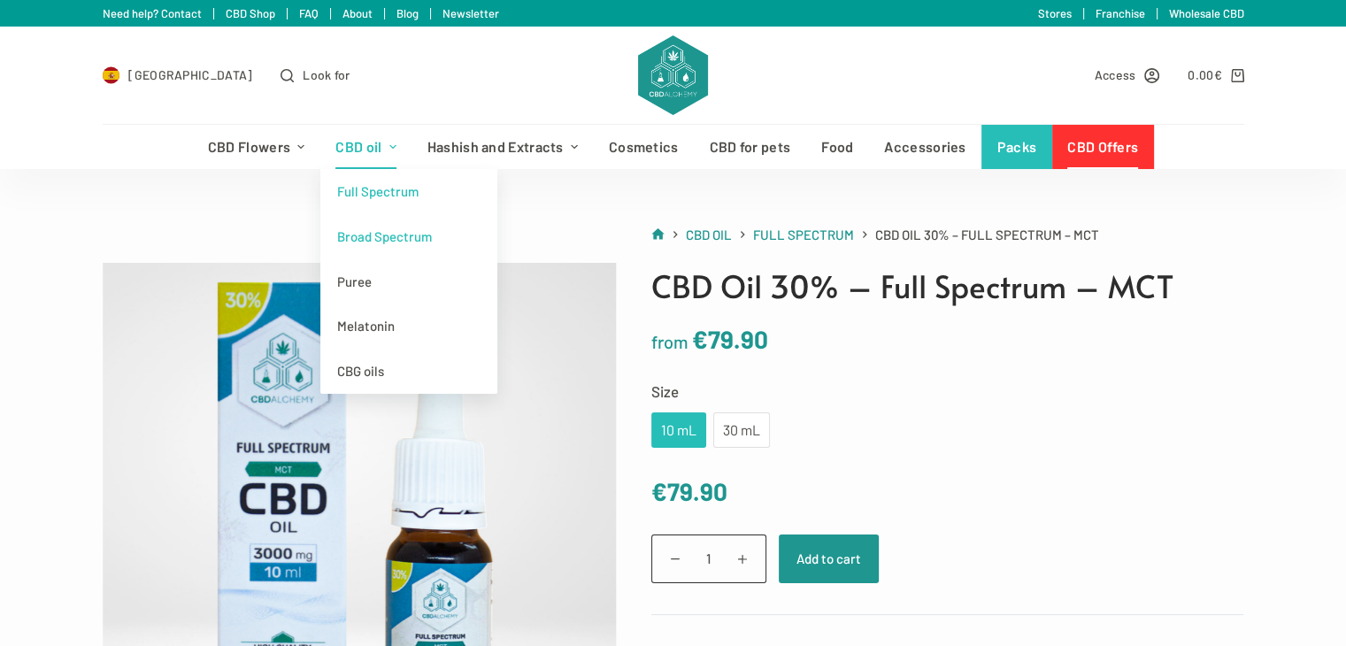
click at [387, 234] on font "Broad Spectrum" at bounding box center [384, 236] width 95 height 16
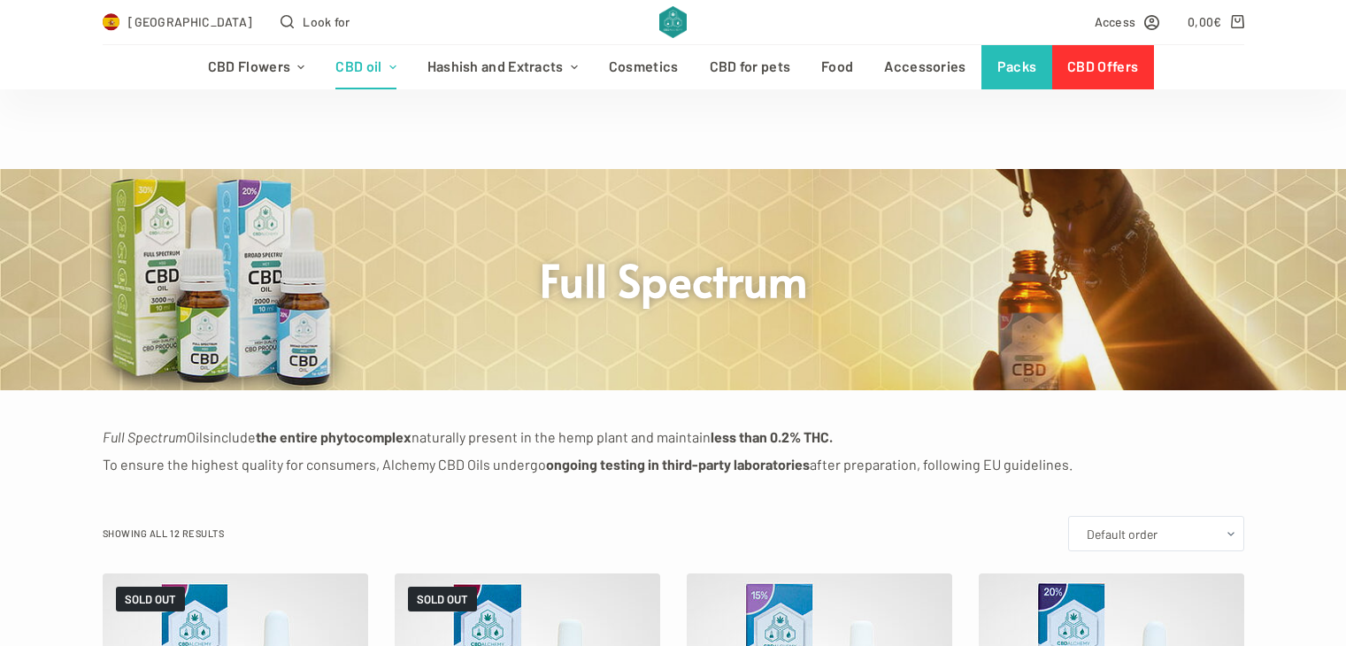
scroll to position [402, 0]
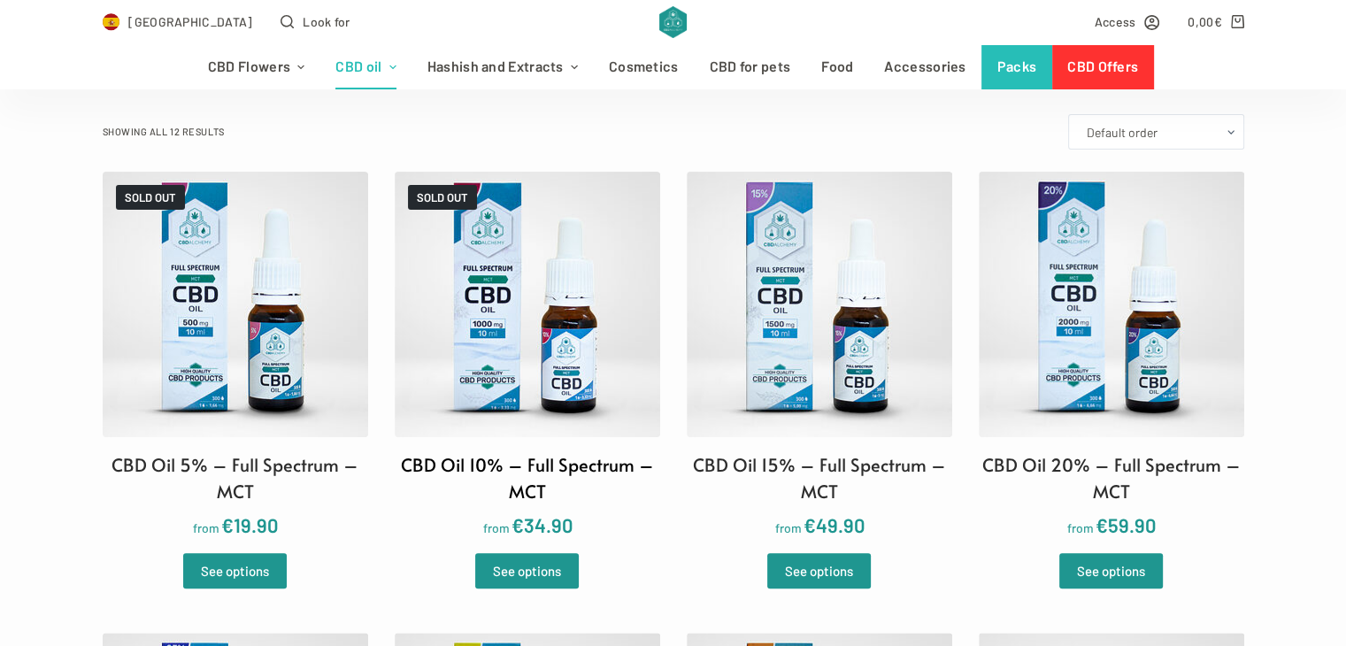
click at [557, 288] on img at bounding box center [527, 304] width 265 height 265
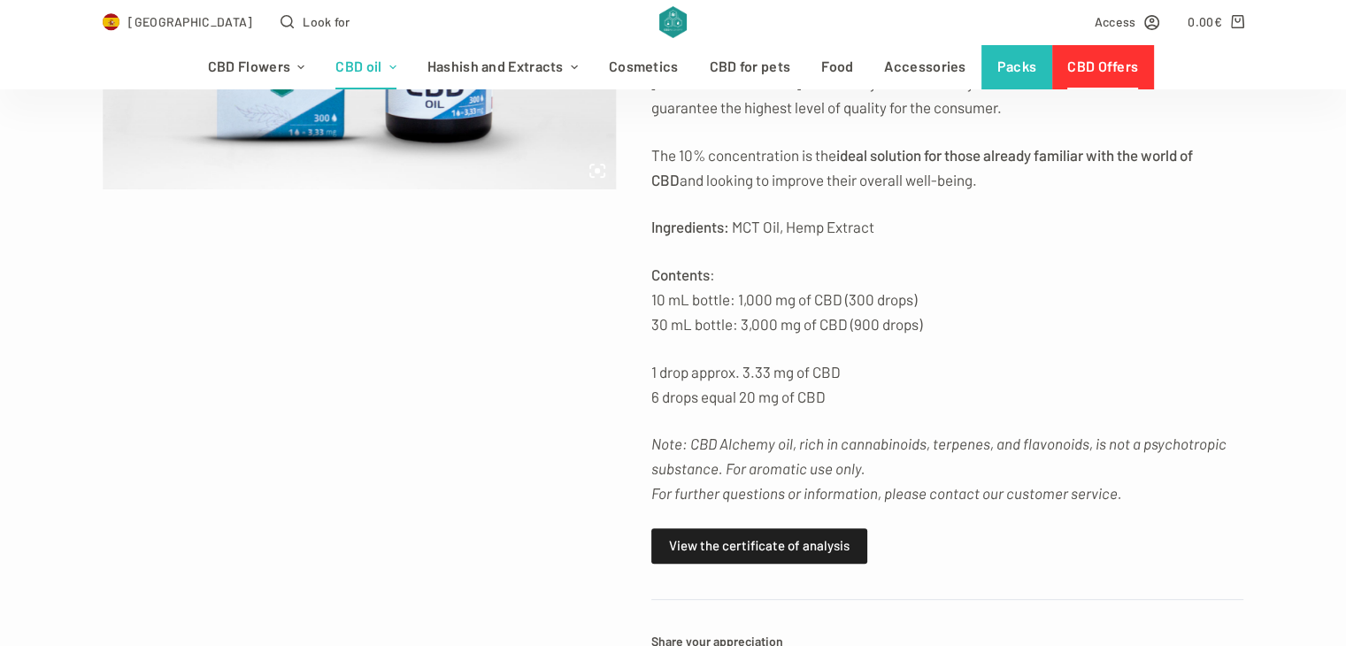
scroll to position [586, 0]
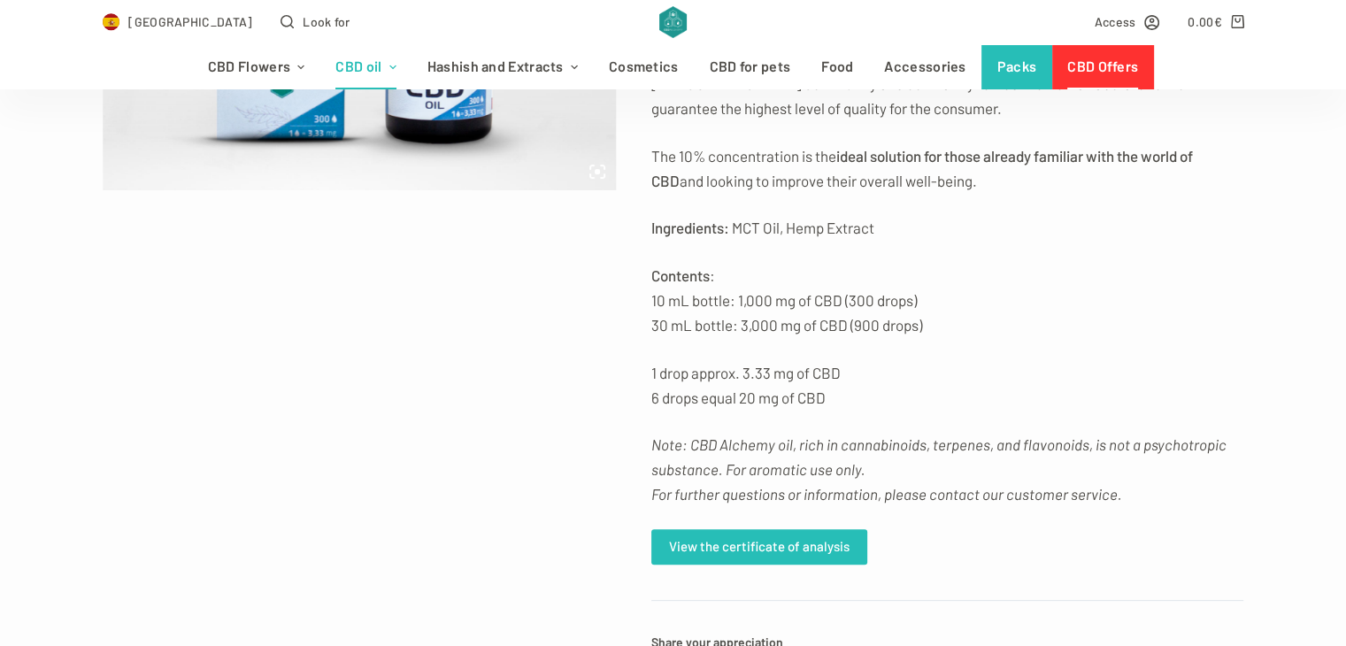
click at [759, 545] on font "View the certificate of analysis" at bounding box center [759, 546] width 180 height 16
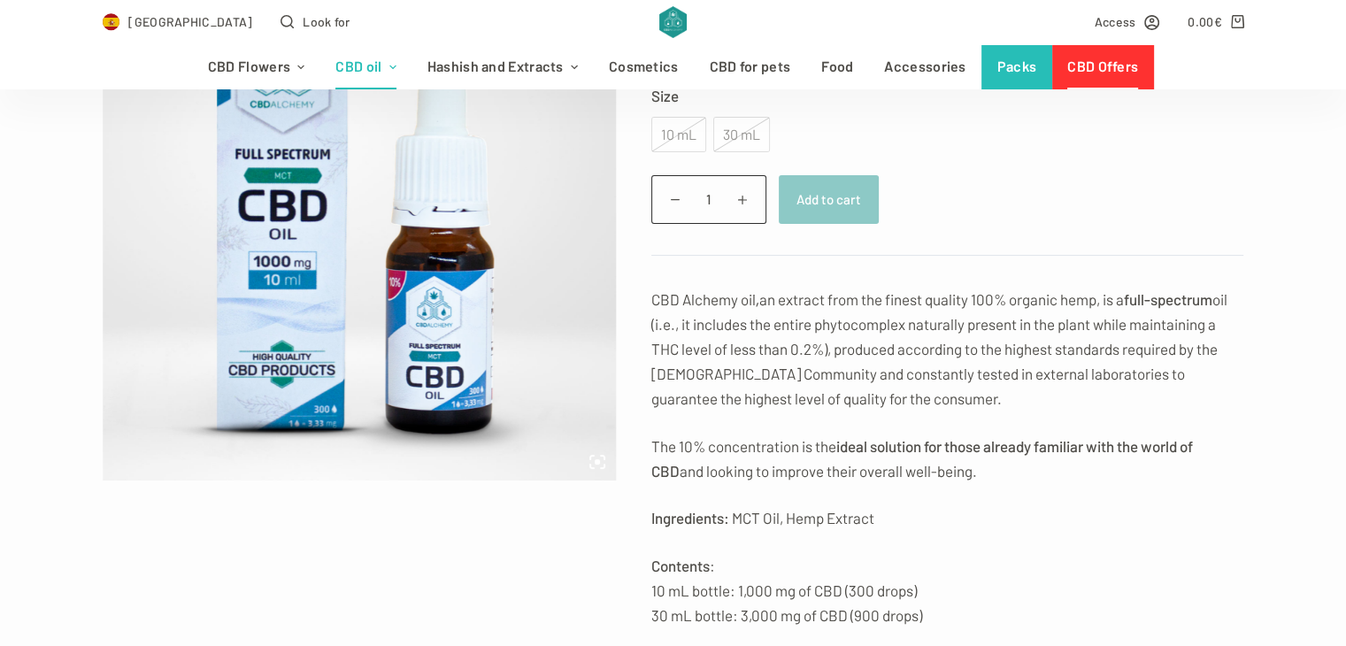
scroll to position [835, 0]
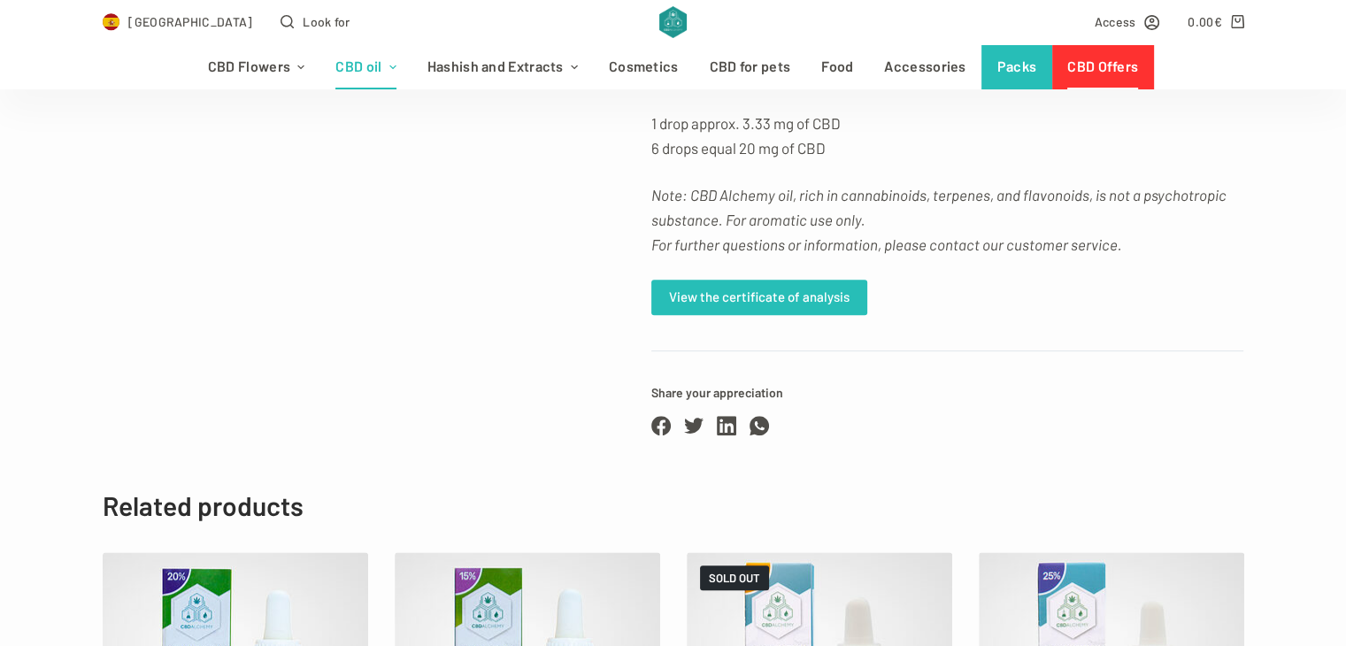
click at [807, 303] on font "View the certificate of analysis" at bounding box center [759, 296] width 180 height 16
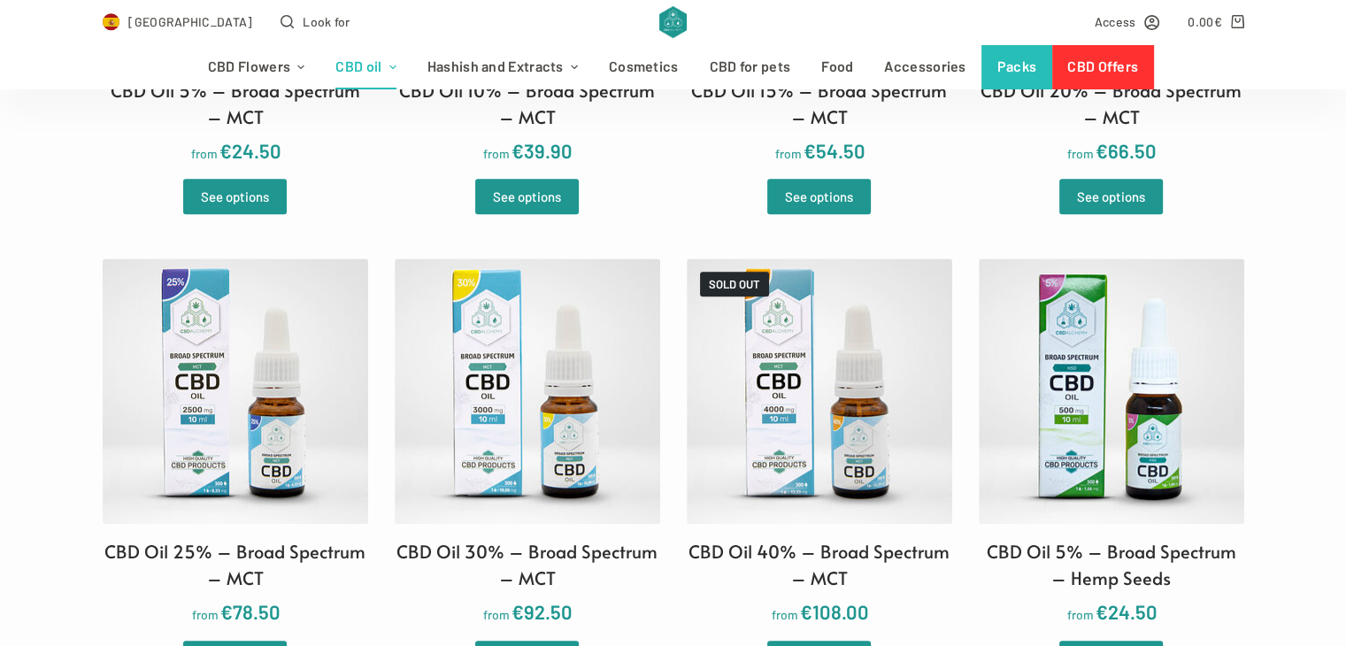
scroll to position [824, 0]
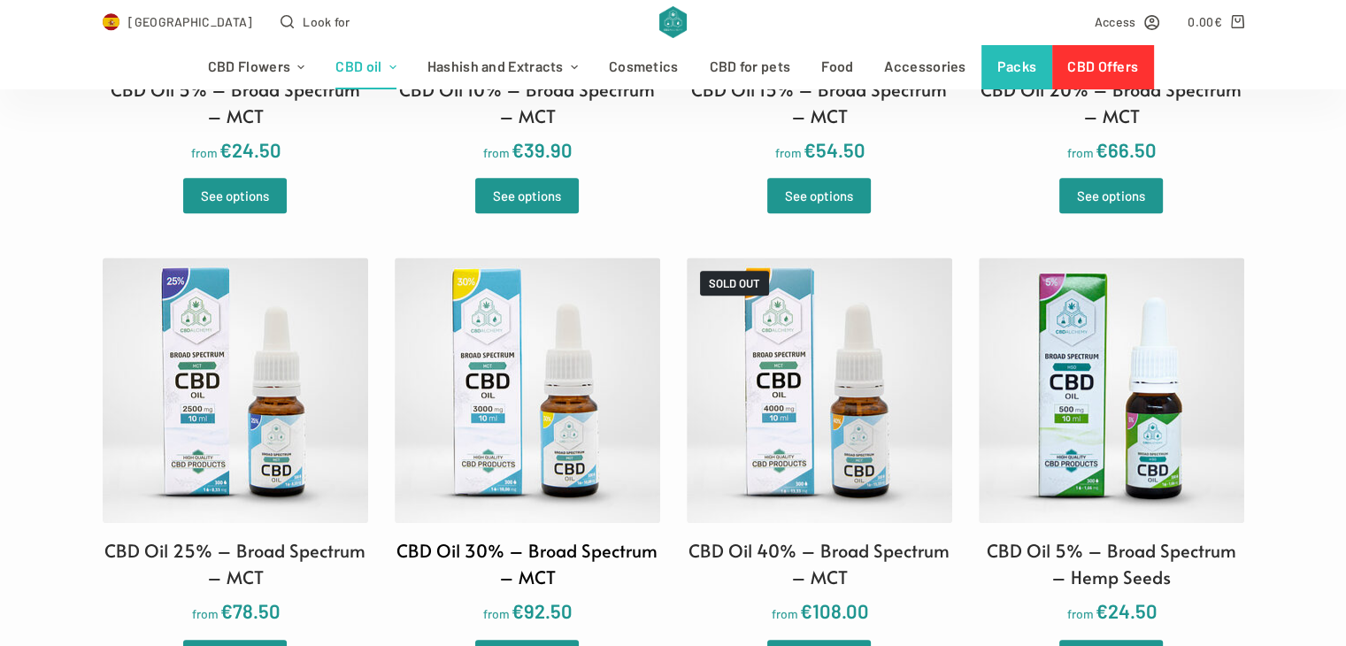
click at [567, 335] on img at bounding box center [527, 389] width 265 height 265
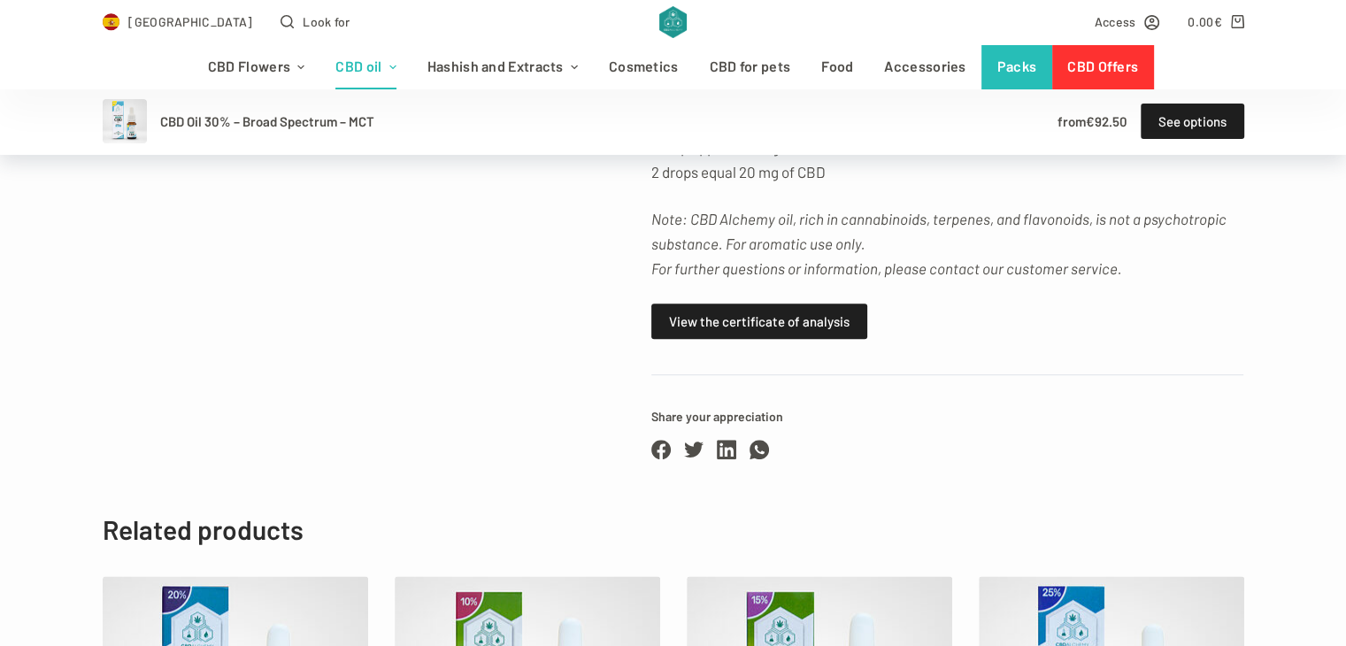
scroll to position [901, 0]
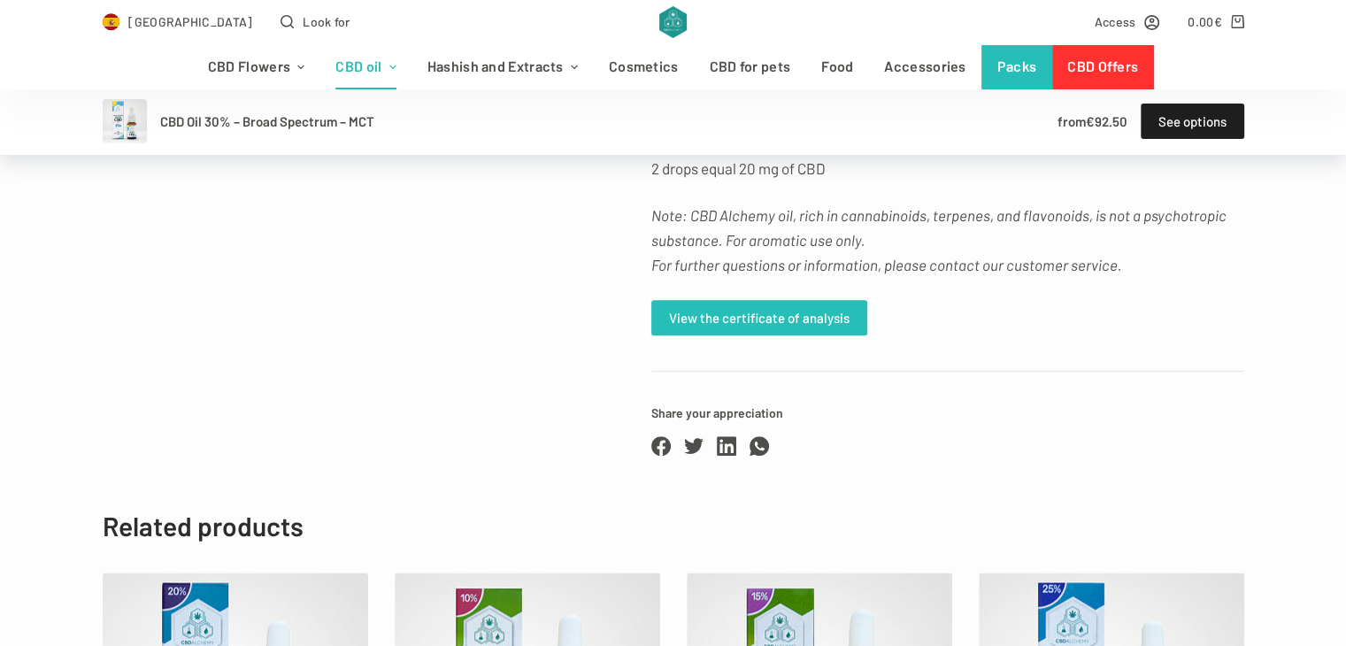
click at [716, 326] on font "View the certificate of analysis" at bounding box center [759, 318] width 180 height 16
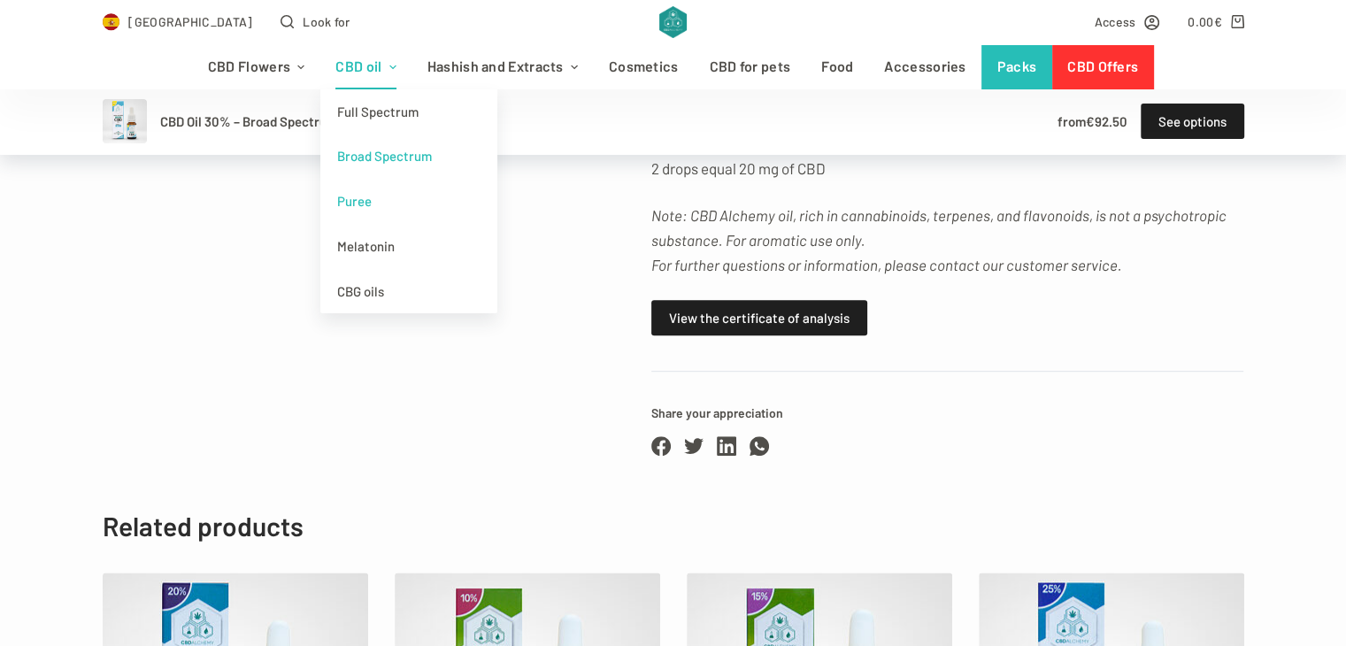
click at [365, 203] on font "Puree" at bounding box center [354, 201] width 35 height 16
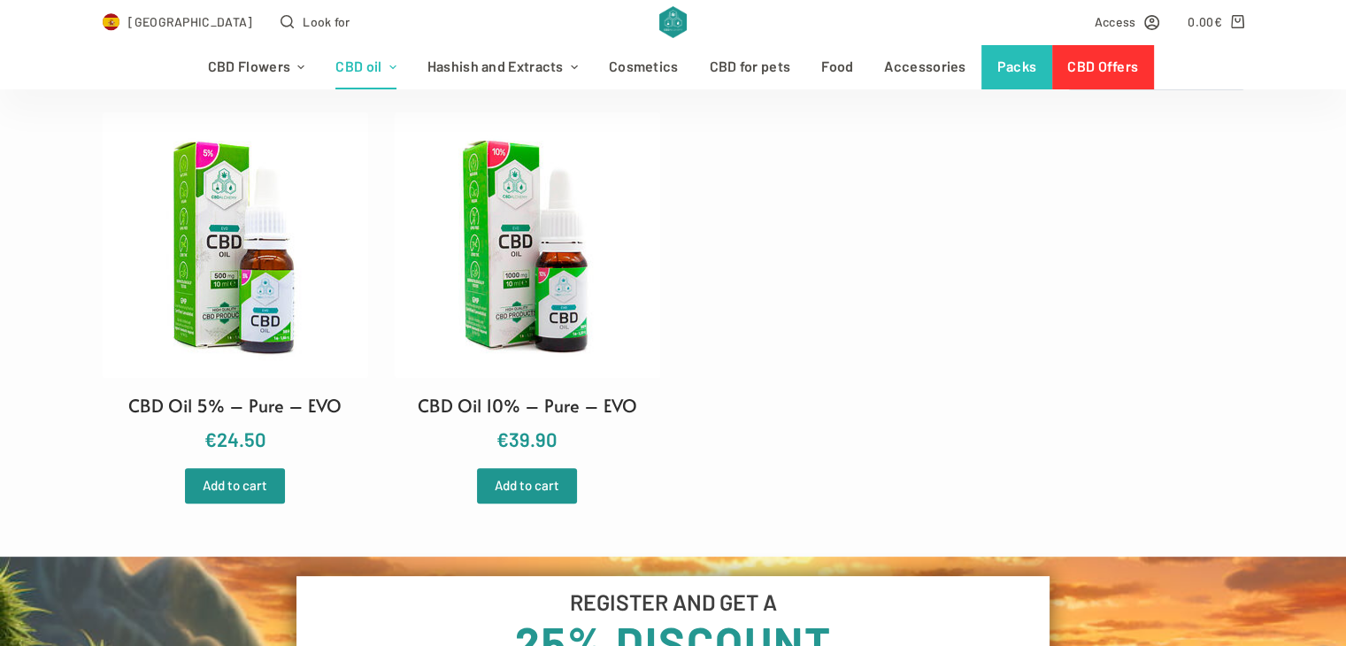
scroll to position [531, 0]
click at [546, 264] on img at bounding box center [527, 244] width 265 height 265
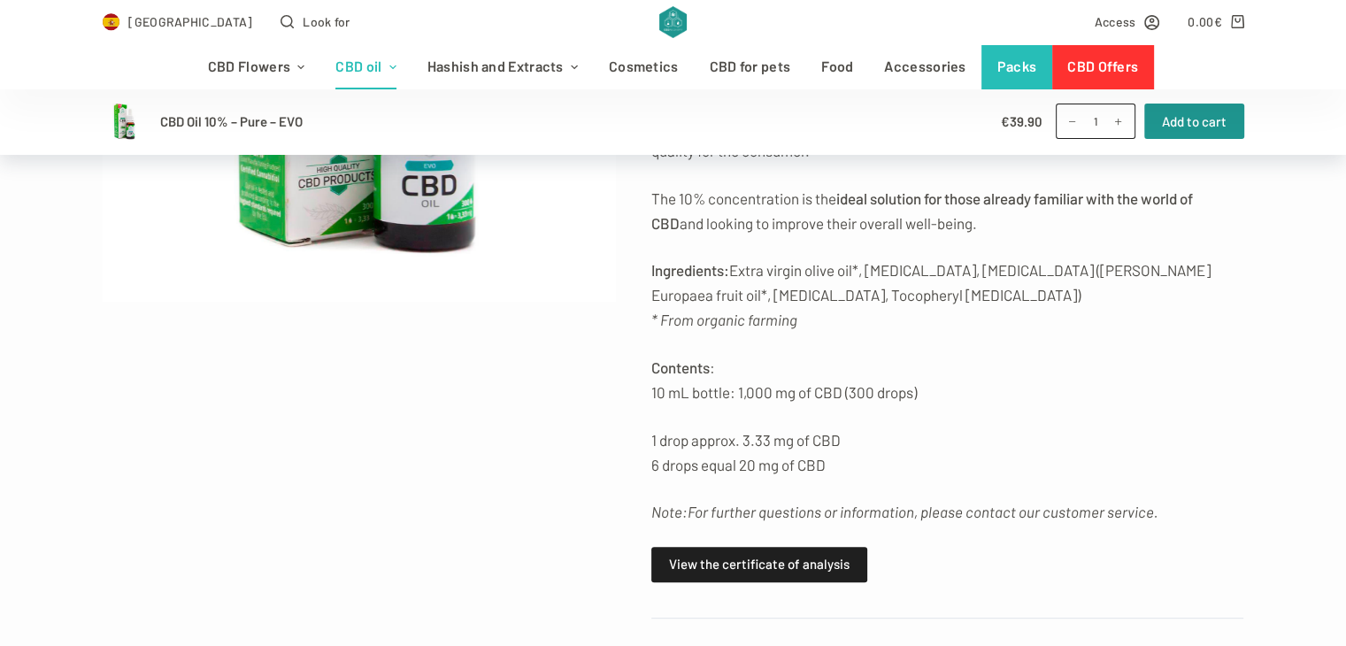
scroll to position [477, 0]
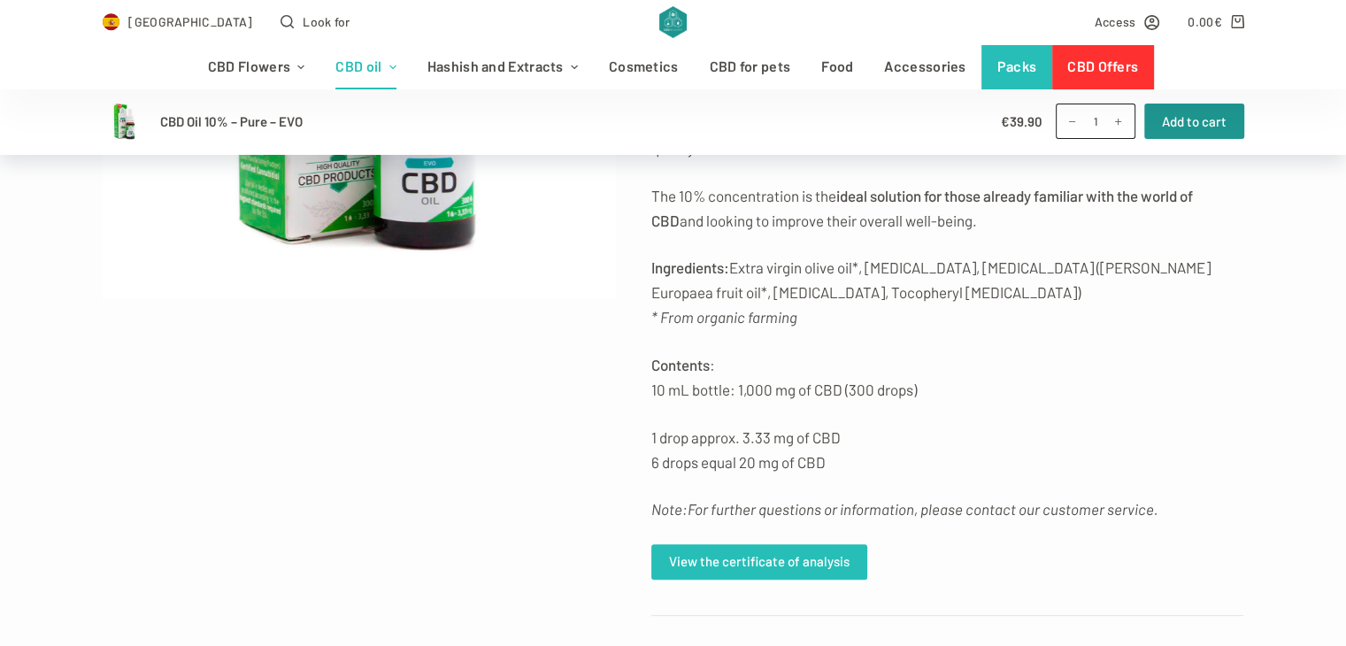
click at [787, 557] on font "View the certificate of analysis" at bounding box center [759, 561] width 180 height 16
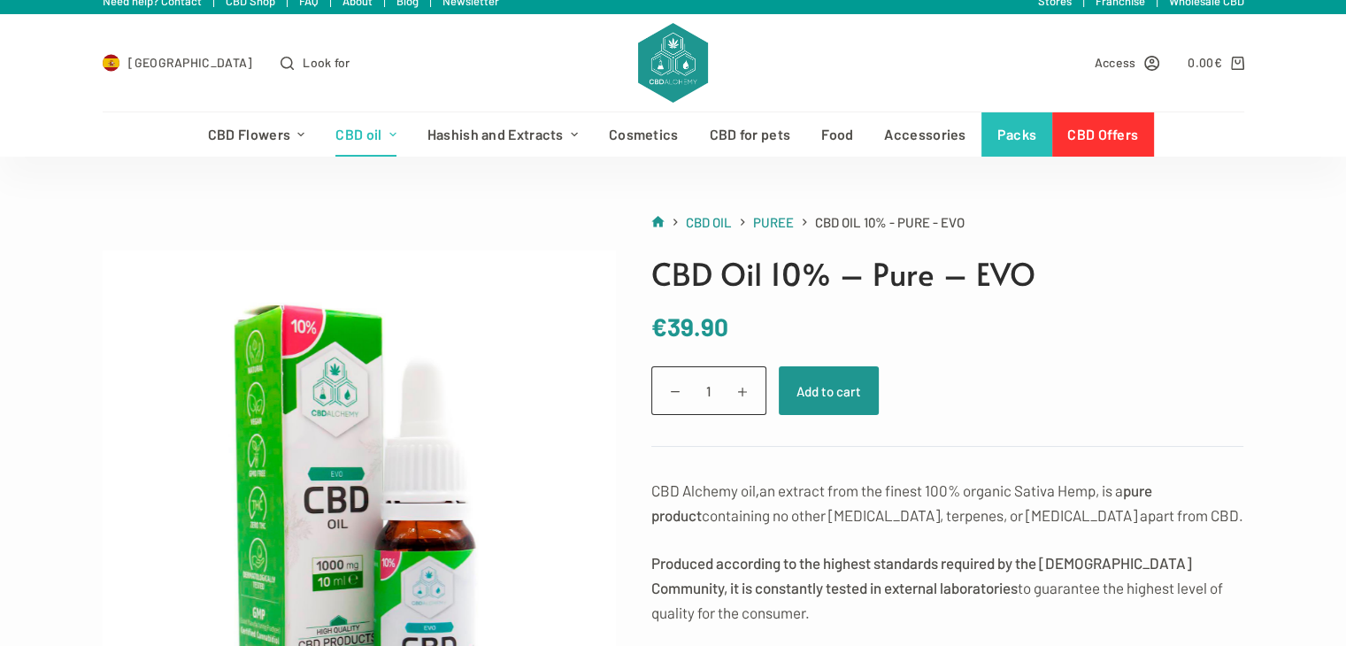
scroll to position [0, 0]
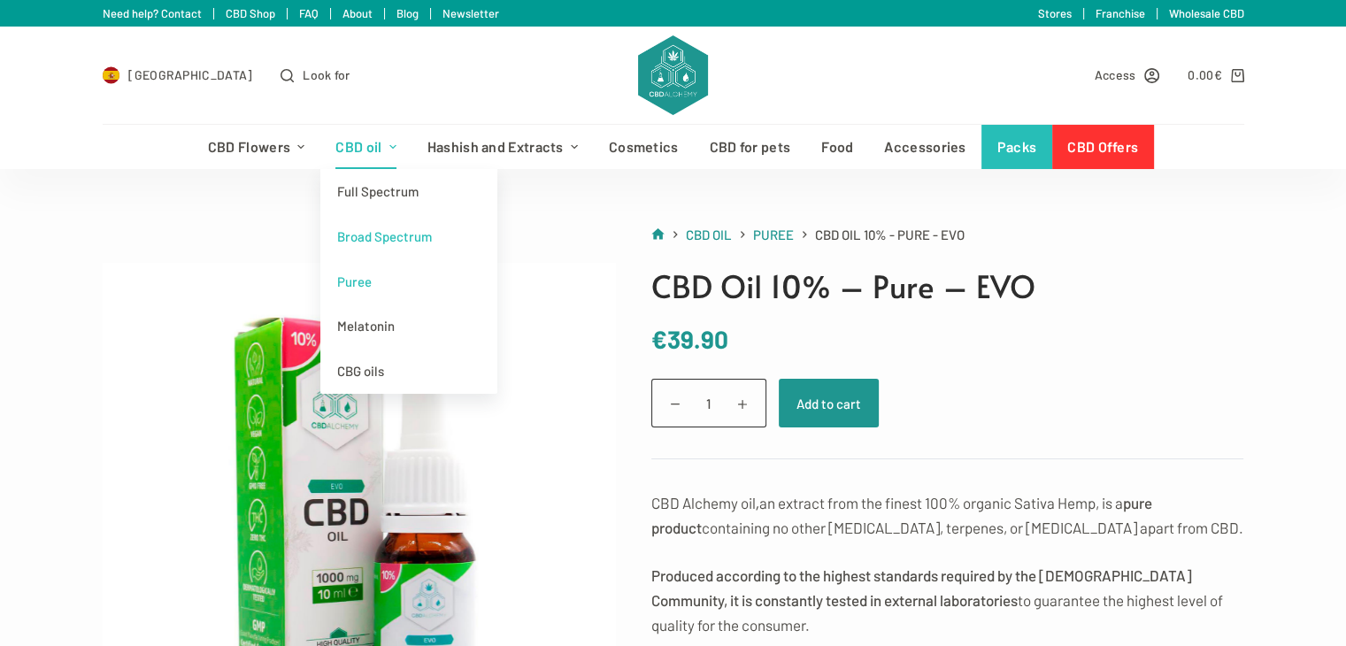
click at [386, 234] on font "Broad Spectrum" at bounding box center [384, 236] width 95 height 16
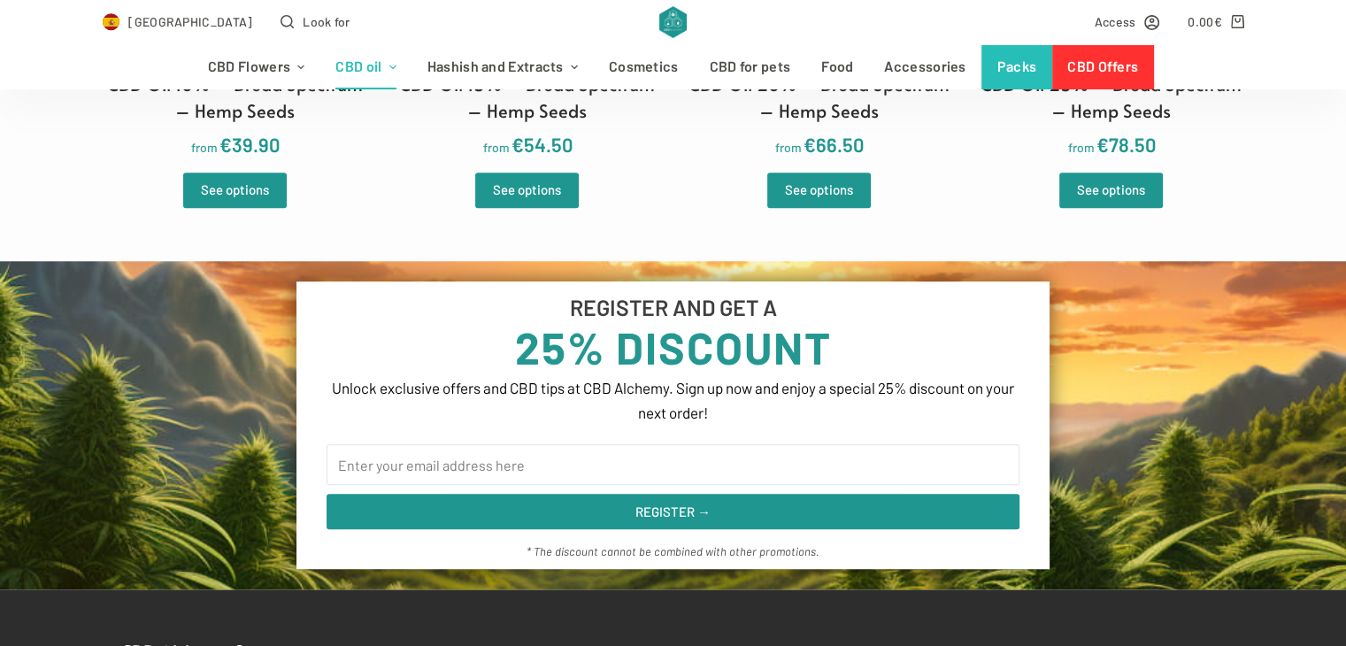
drag, startPoint x: 741, startPoint y: 159, endPoint x: 713, endPoint y: -77, distance: 237.8
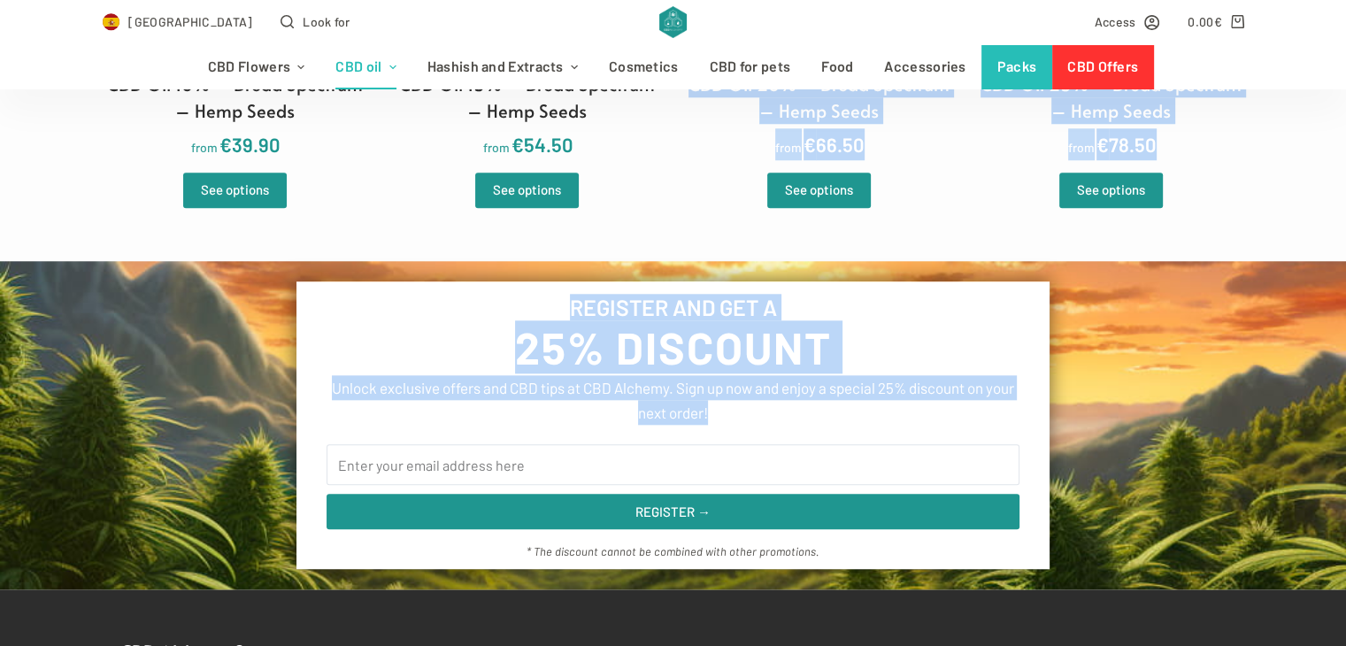
scroll to position [1661, 0]
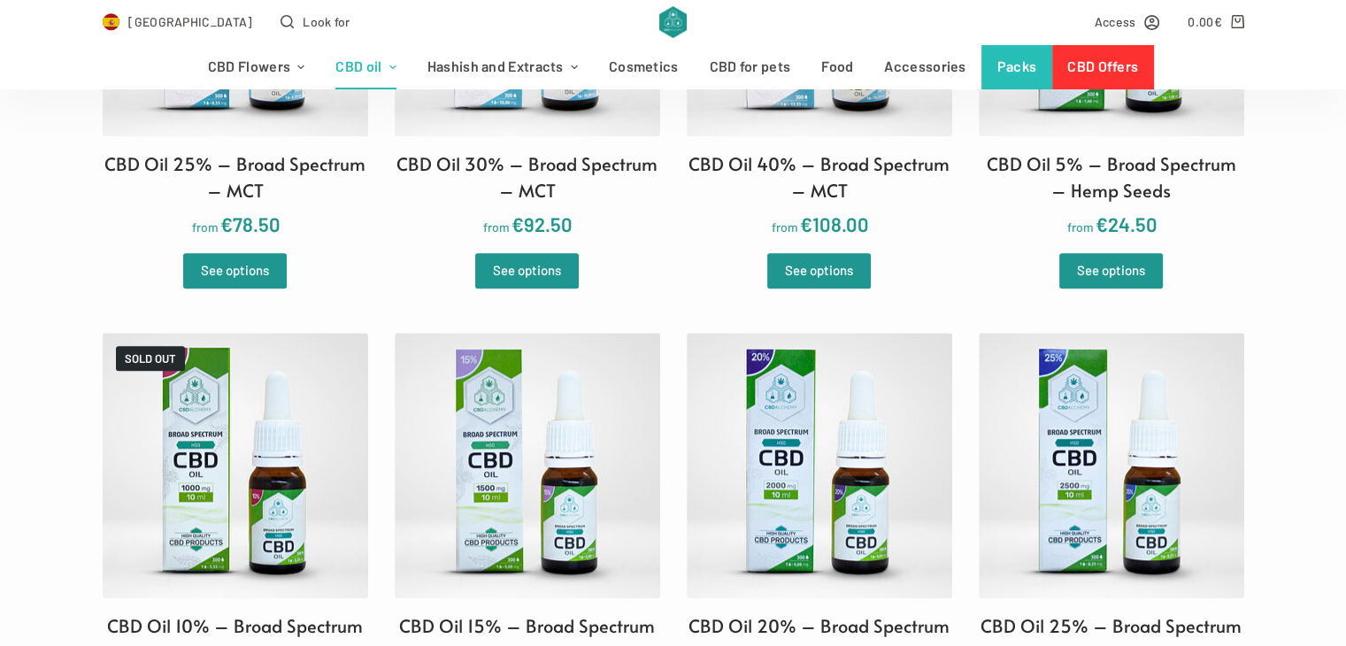
scroll to position [867, 0]
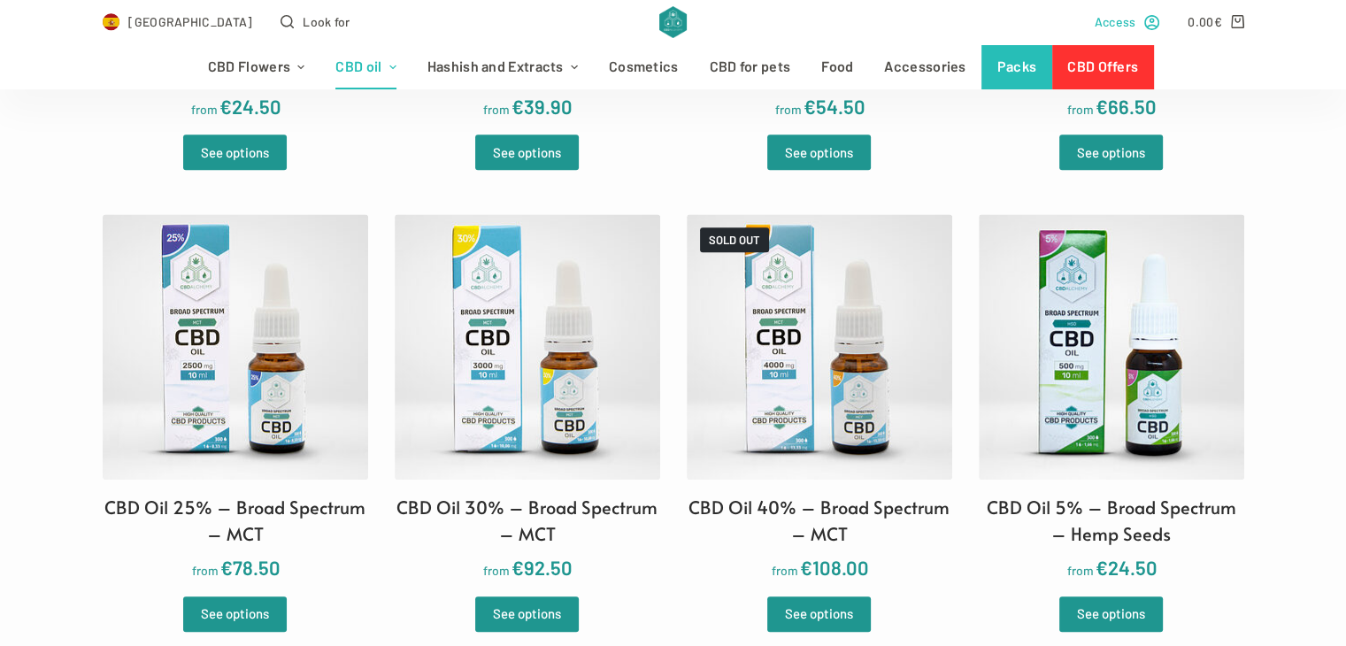
click at [1112, 19] on font "Access" at bounding box center [1116, 21] width 42 height 15
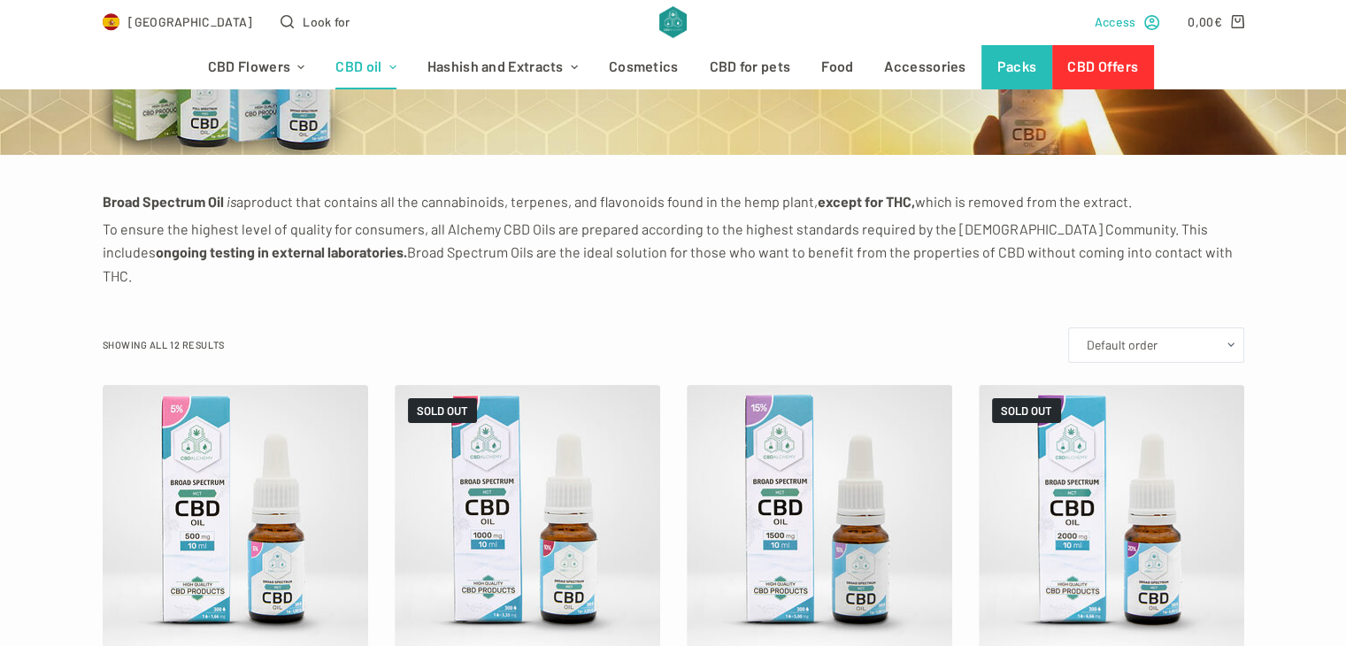
scroll to position [242, 0]
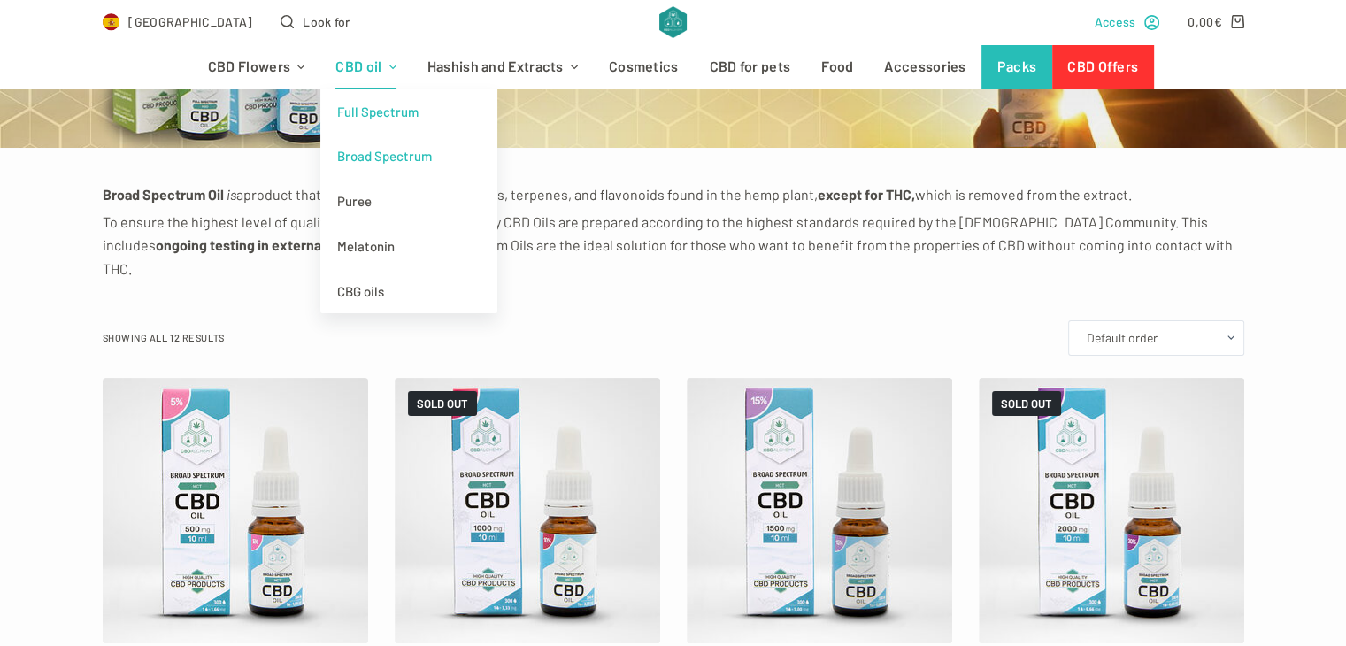
click at [389, 114] on font "Full Spectrum" at bounding box center [377, 112] width 81 height 16
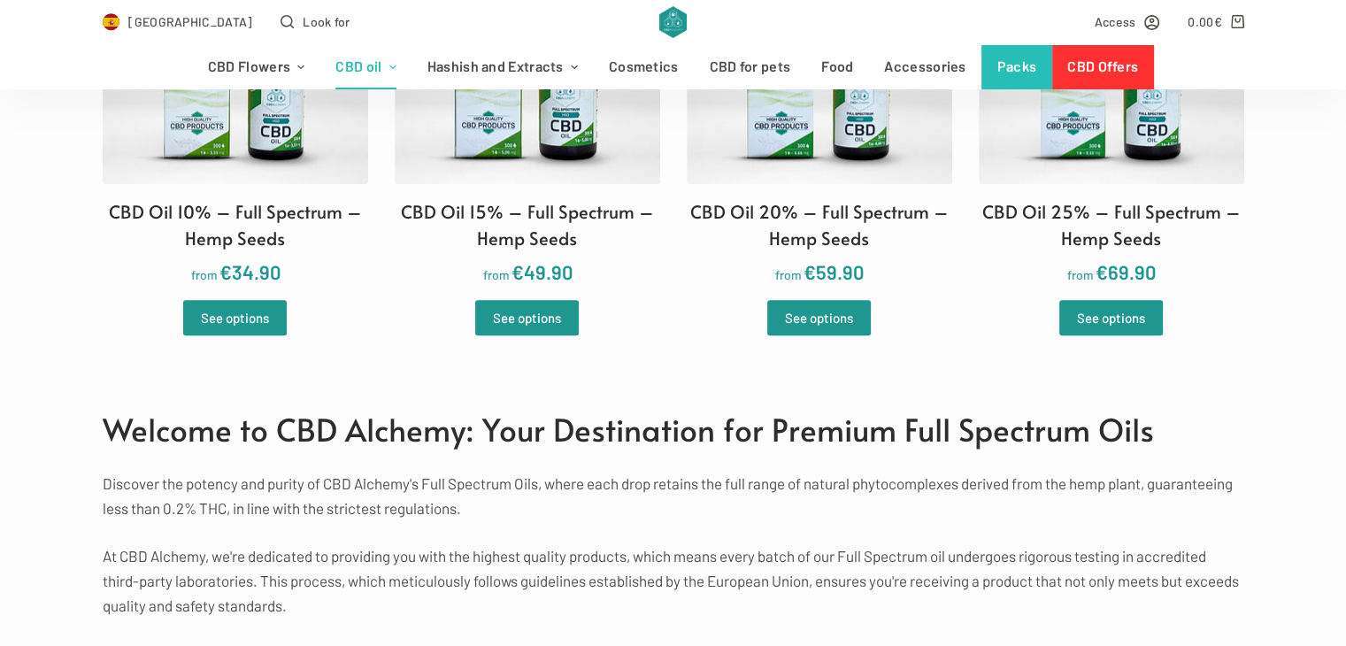
scroll to position [1578, 0]
